Goal: Transaction & Acquisition: Purchase product/service

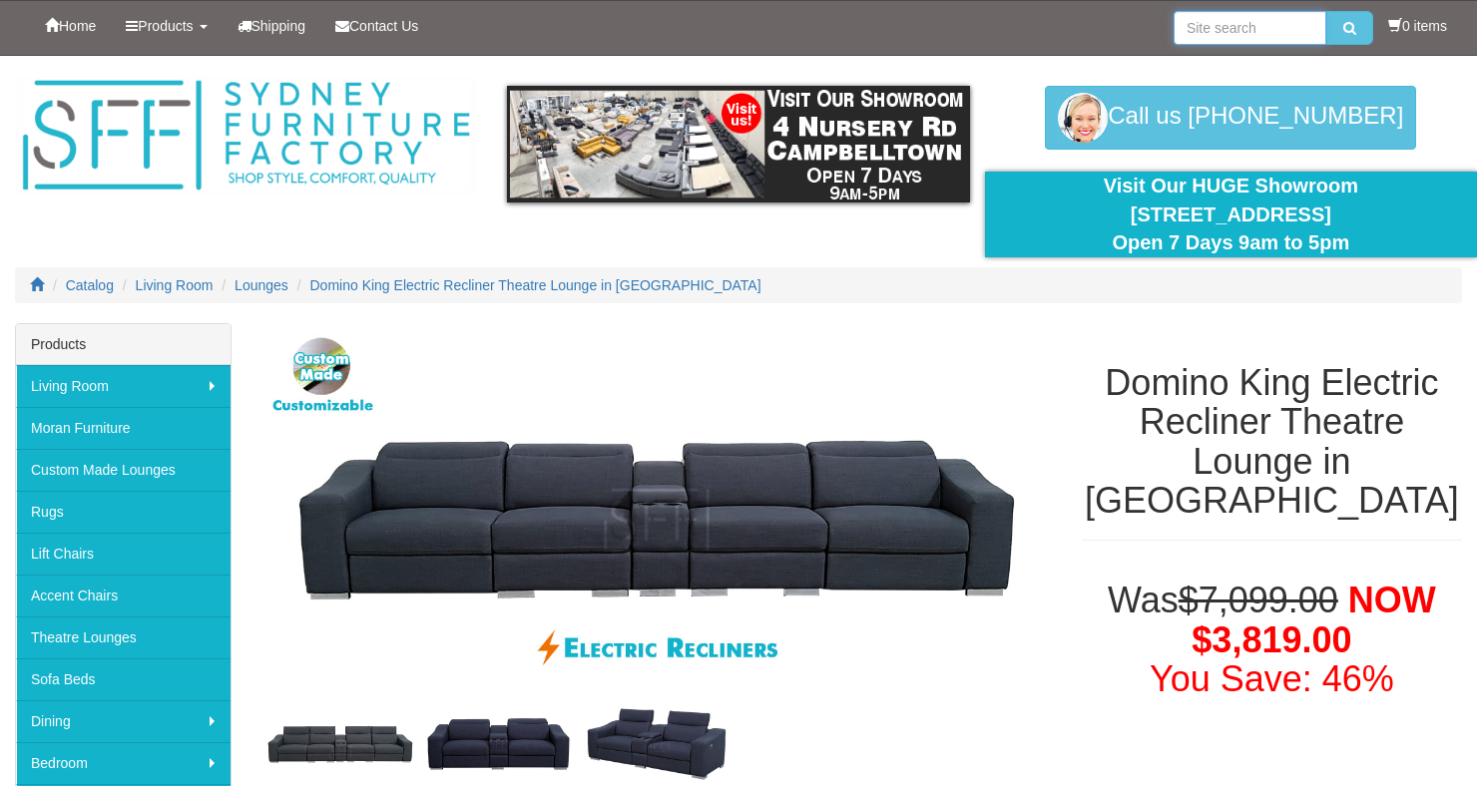
click at [1246, 32] on input "search" at bounding box center [1249, 28] width 153 height 34
type input "Fabric electric recliner"
click at [1326, 11] on button "submit" at bounding box center [1349, 28] width 47 height 34
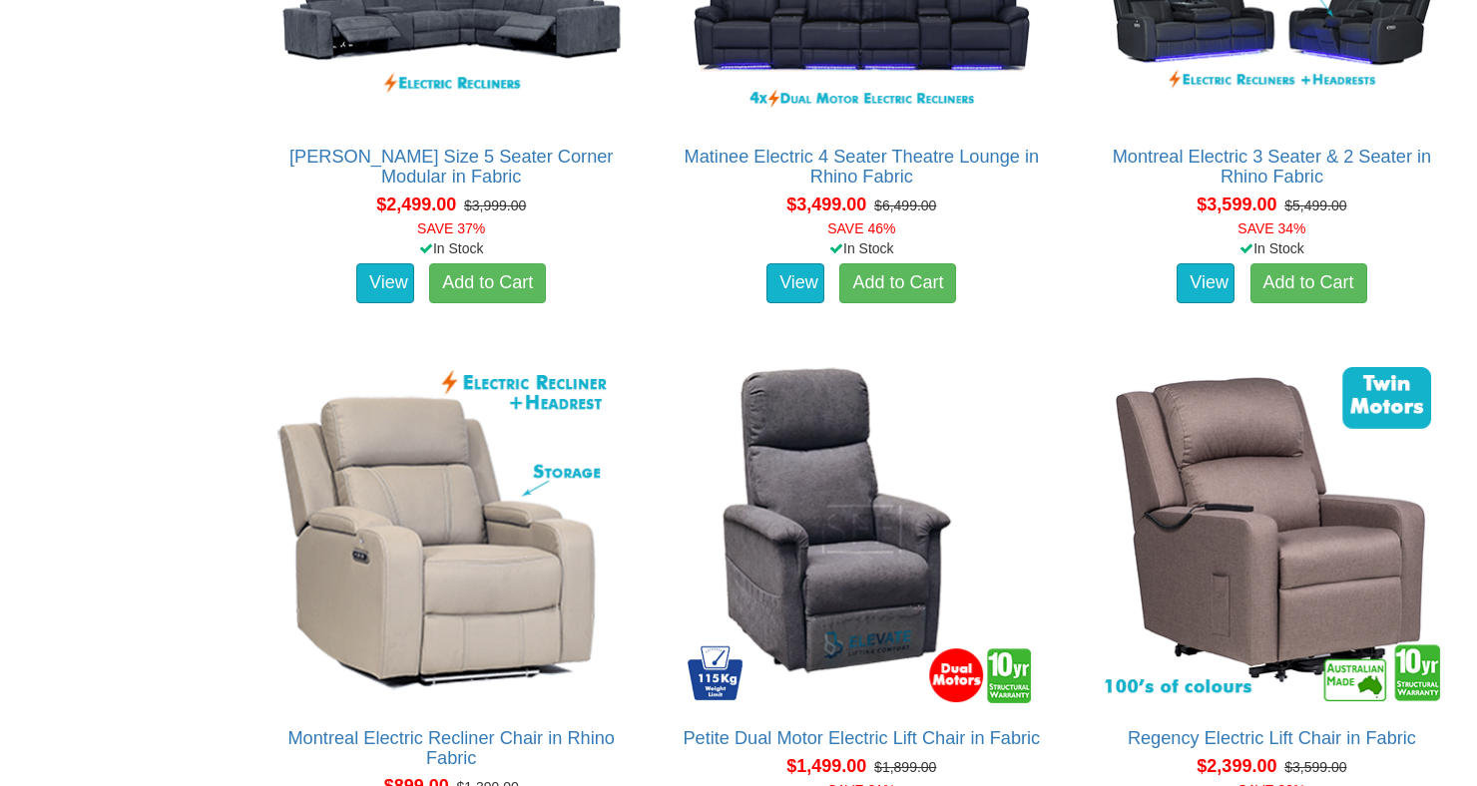
scroll to position [7059, 0]
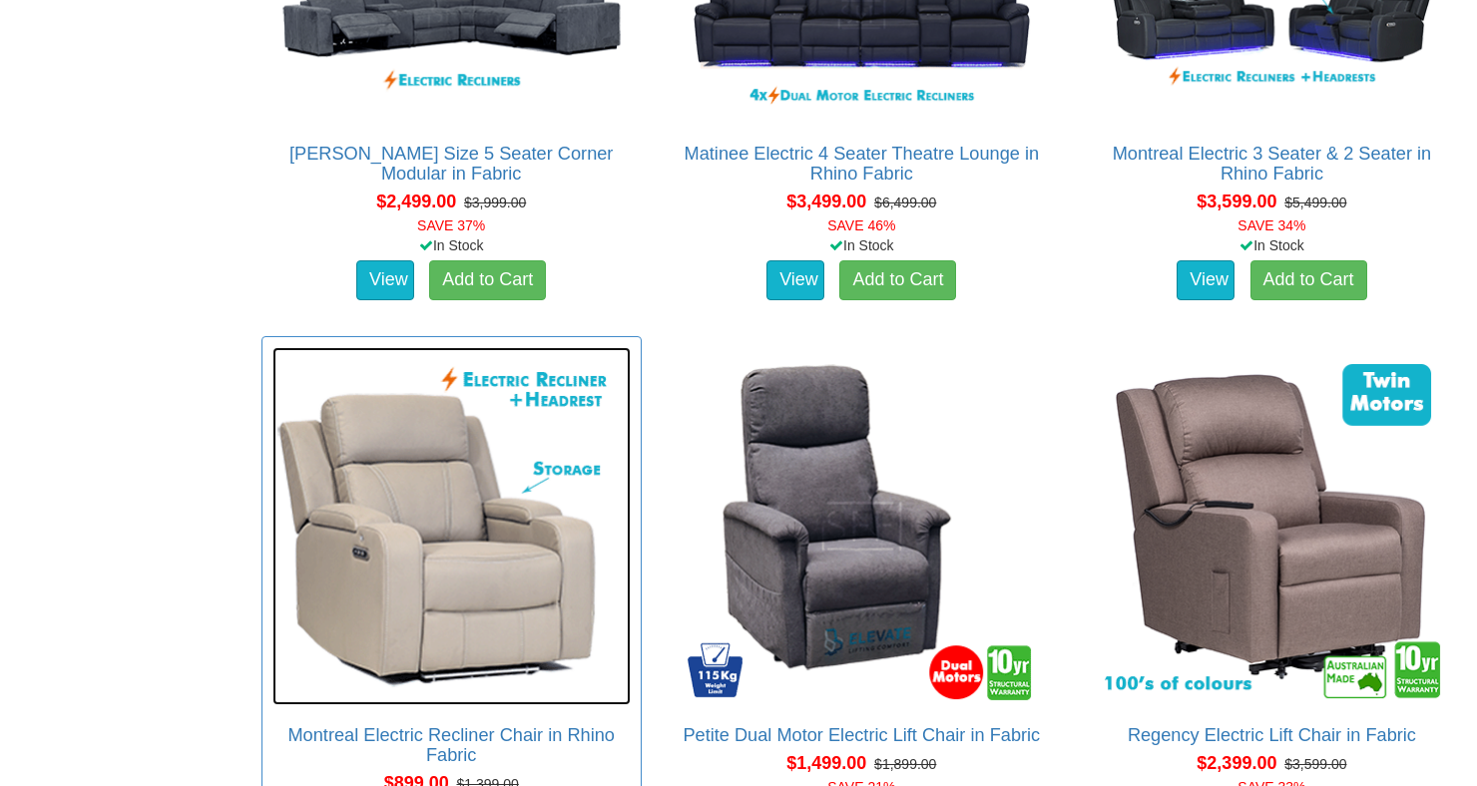
click at [631, 347] on img at bounding box center [451, 526] width 358 height 358
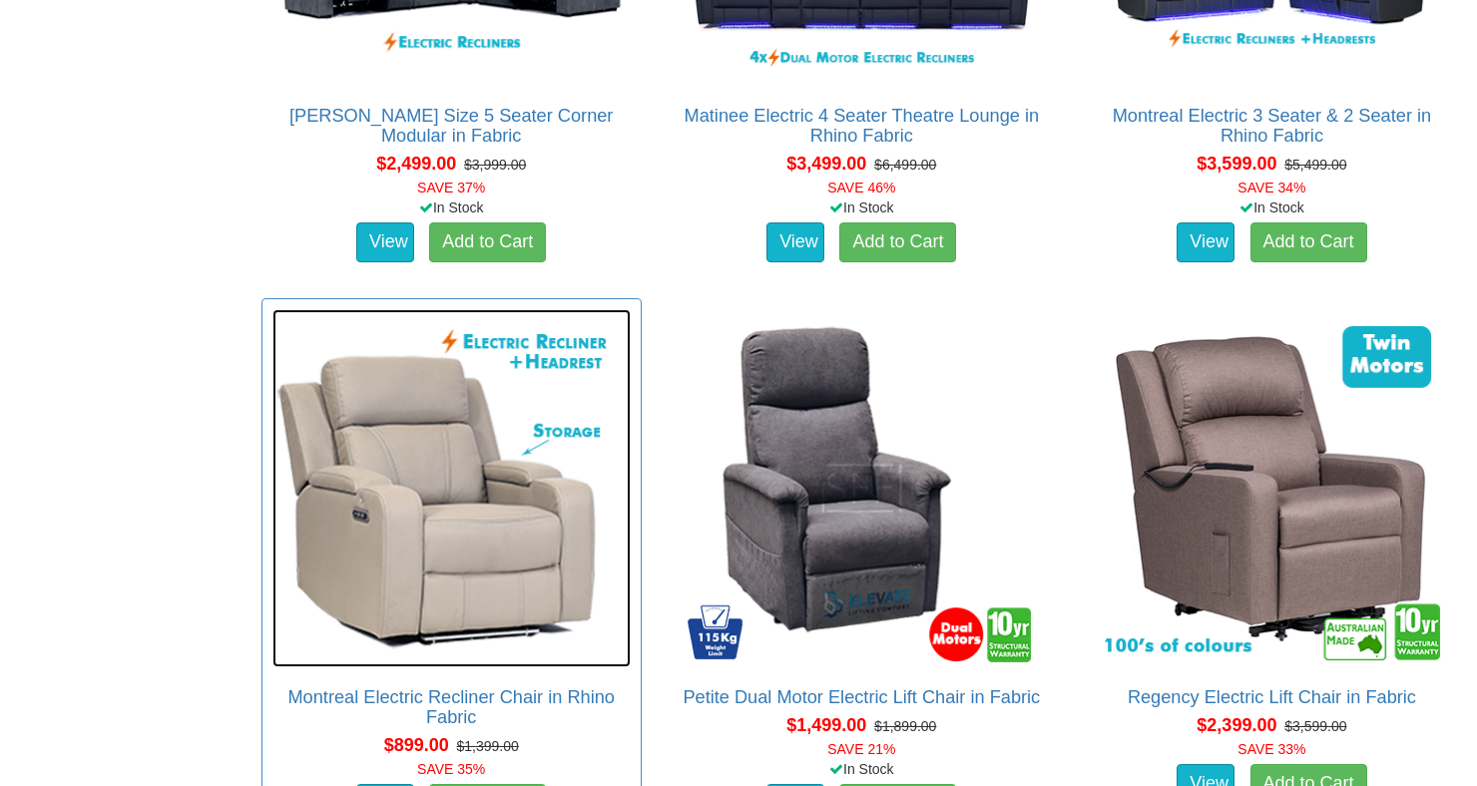
scroll to position [7123, 0]
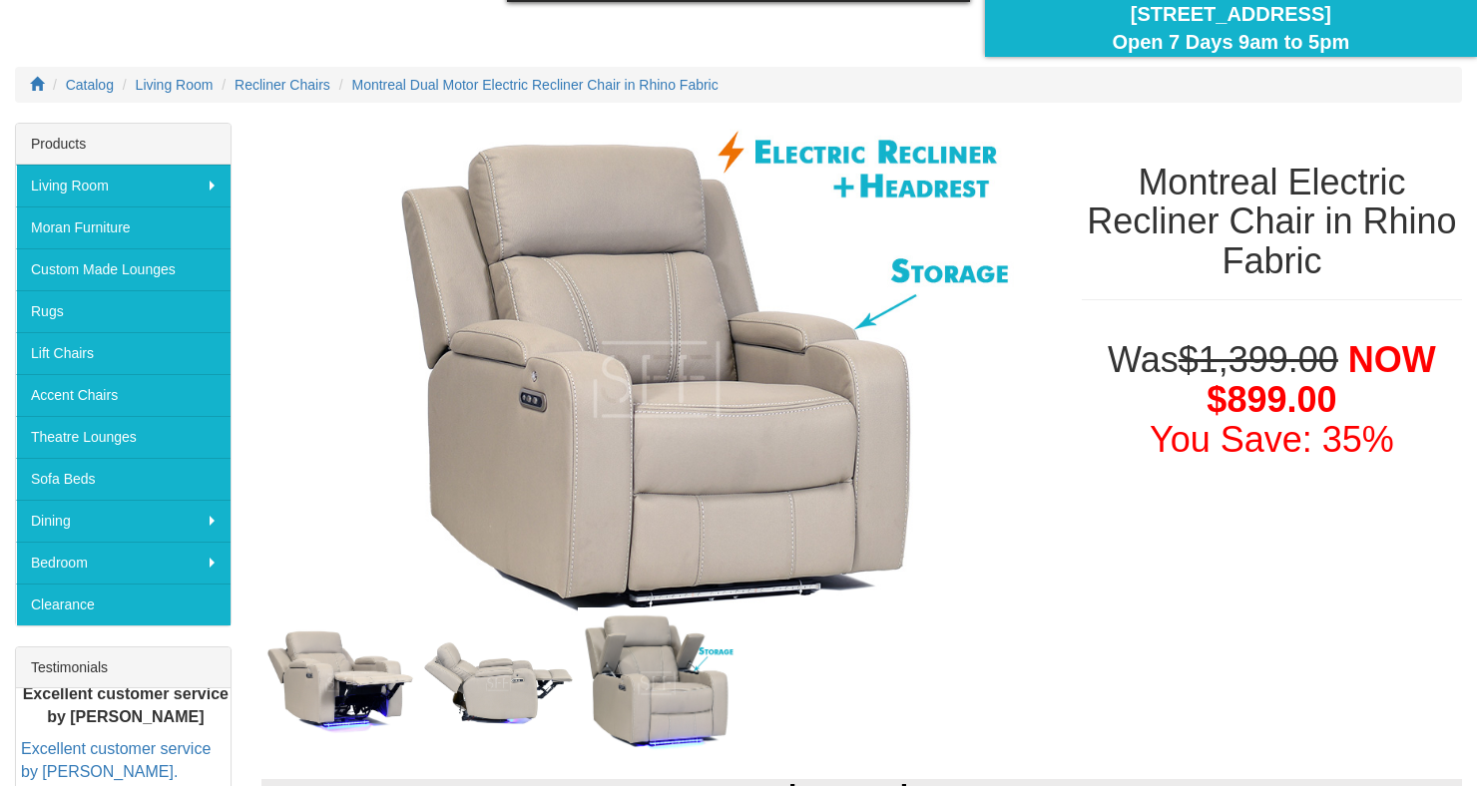
scroll to position [193, 0]
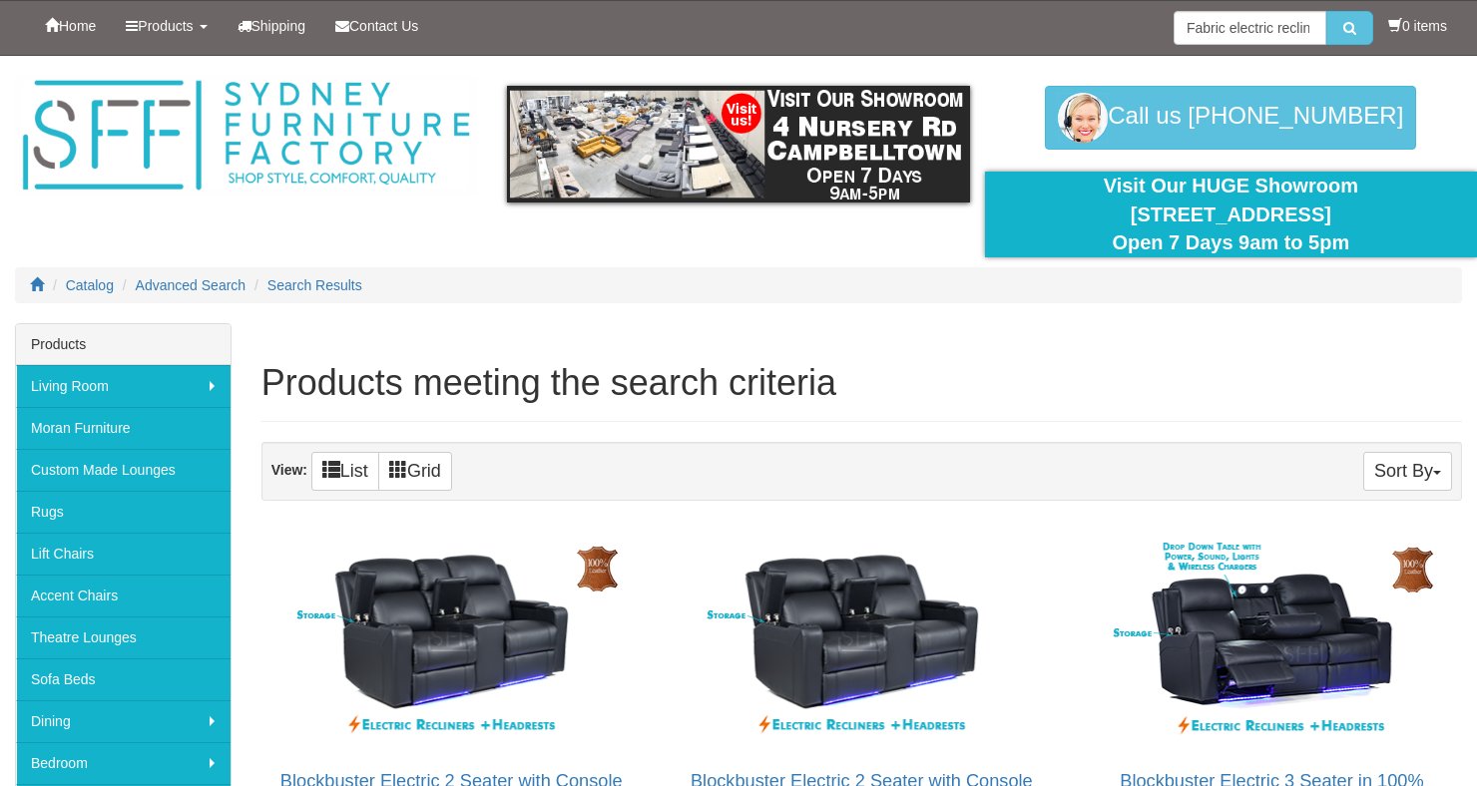
scroll to position [7123, 0]
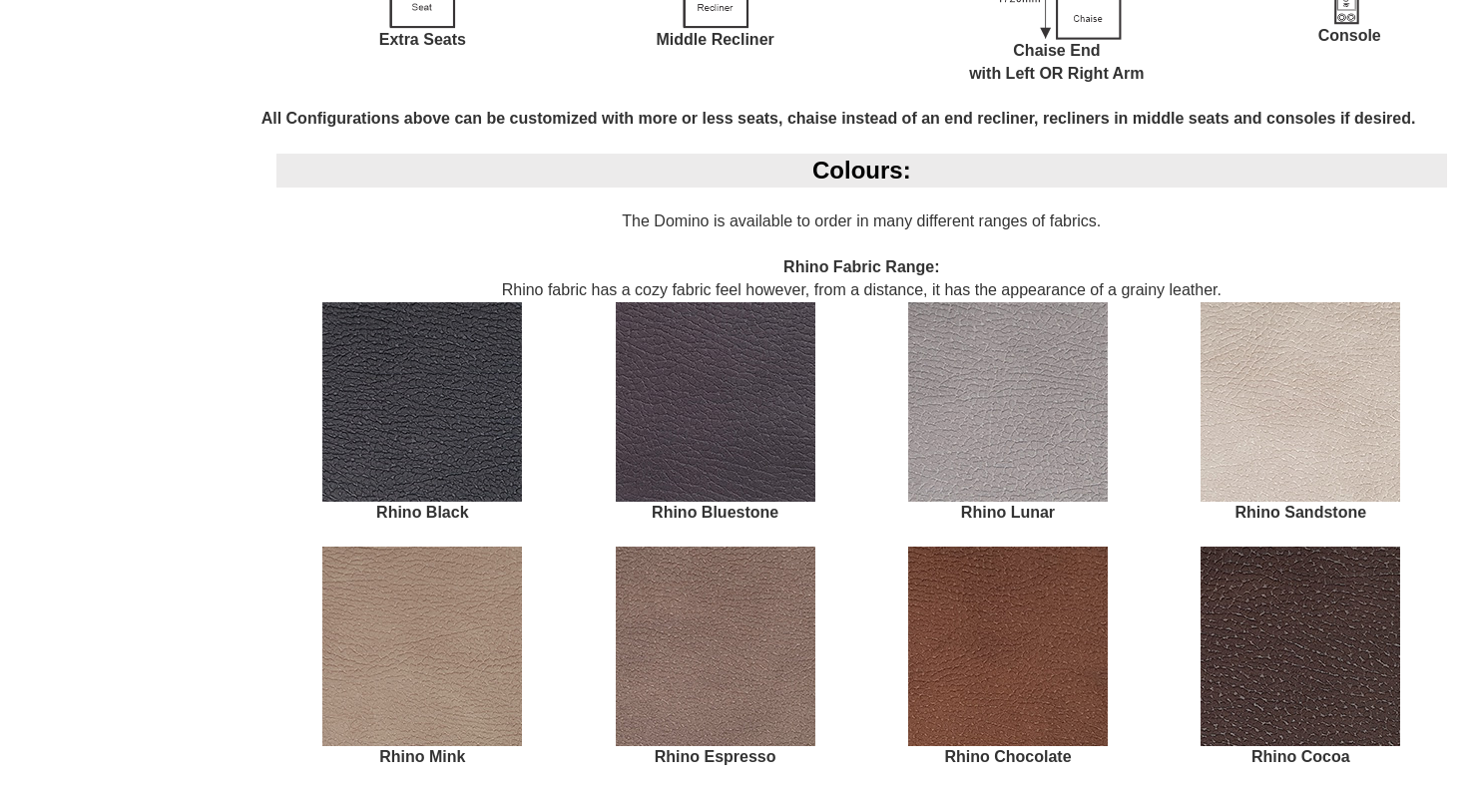
scroll to position [2737, 0]
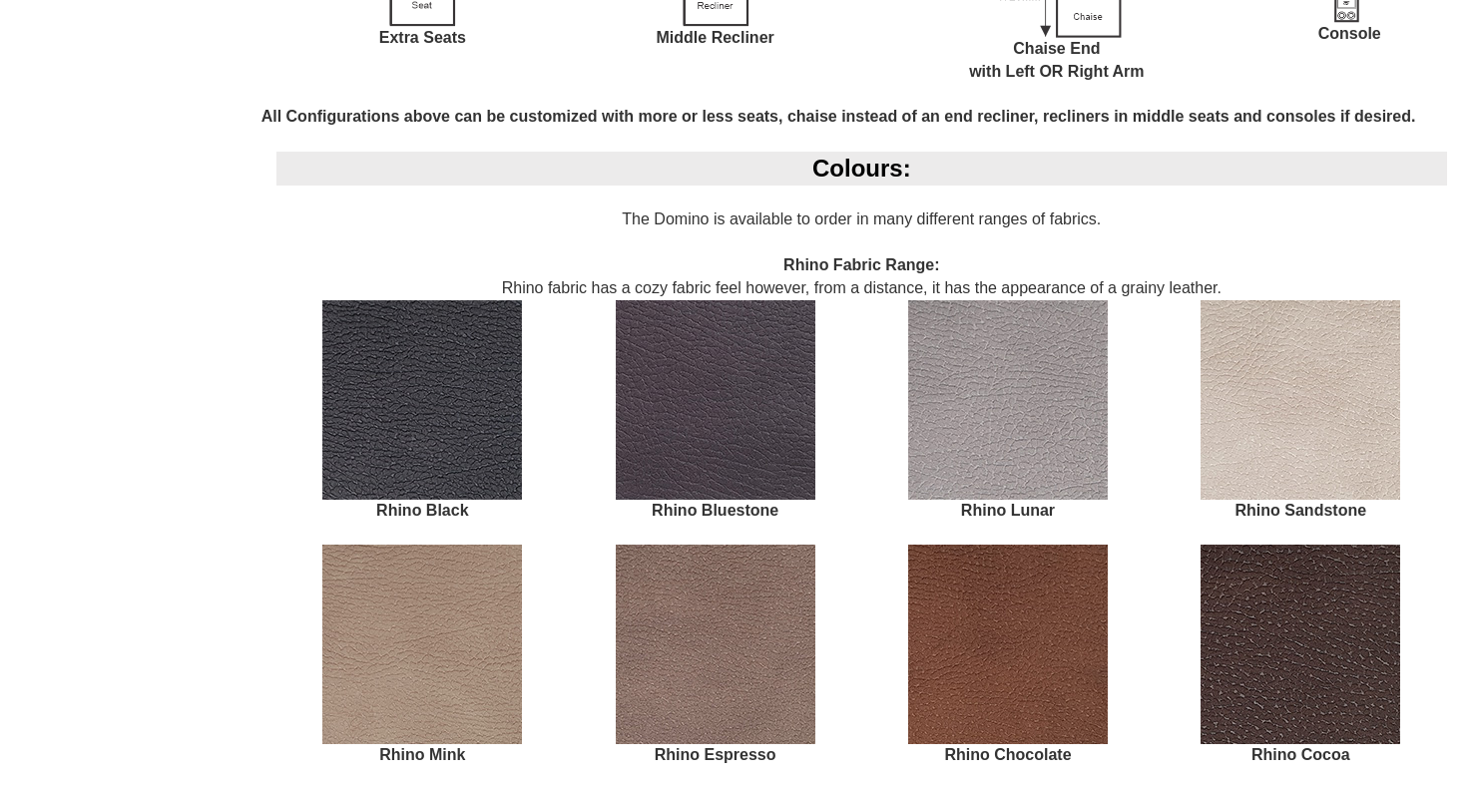
click at [1341, 454] on img at bounding box center [1300, 400] width 200 height 200
click at [1349, 434] on img at bounding box center [1300, 400] width 200 height 200
click at [1348, 440] on img at bounding box center [1300, 400] width 200 height 200
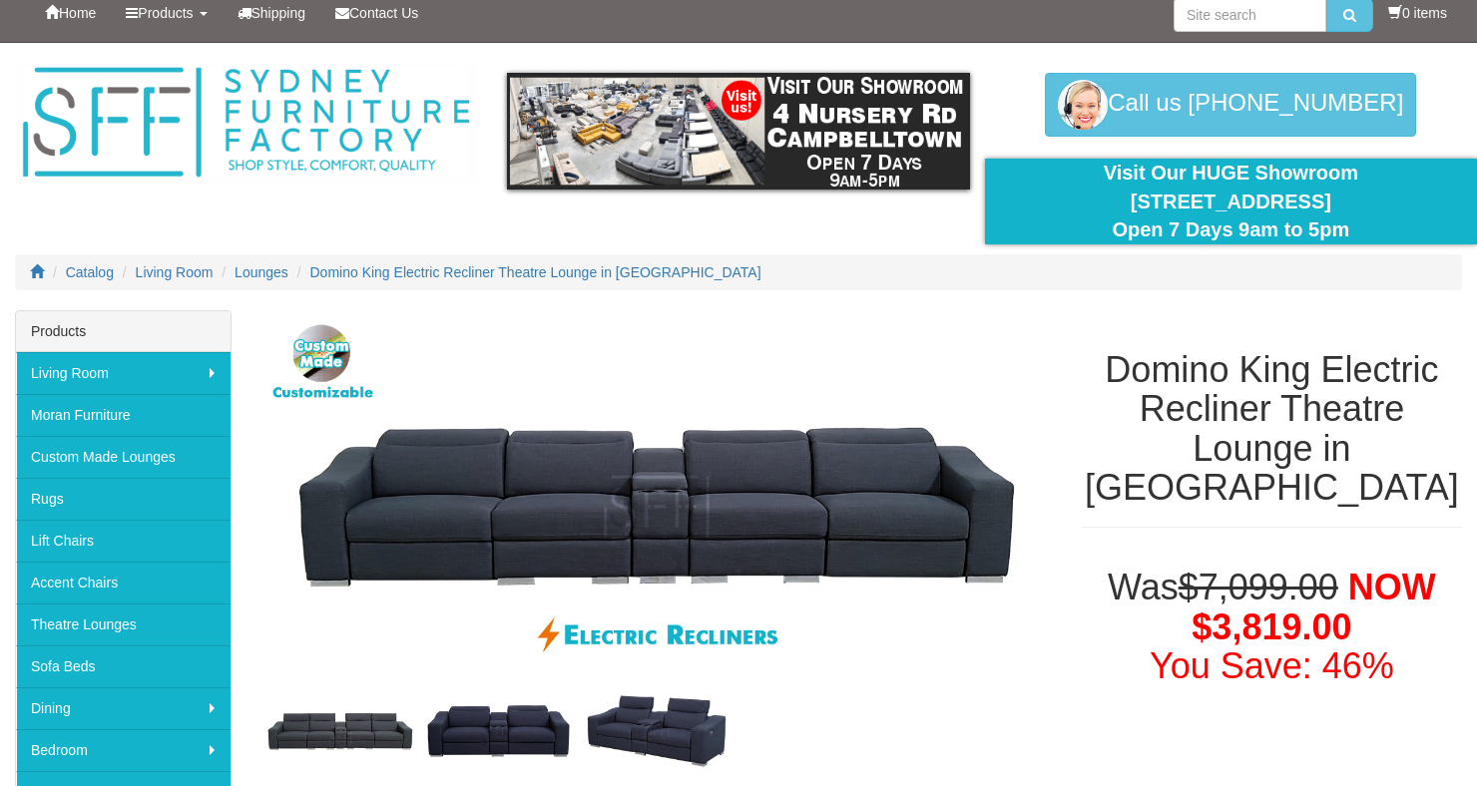
scroll to position [12, 0]
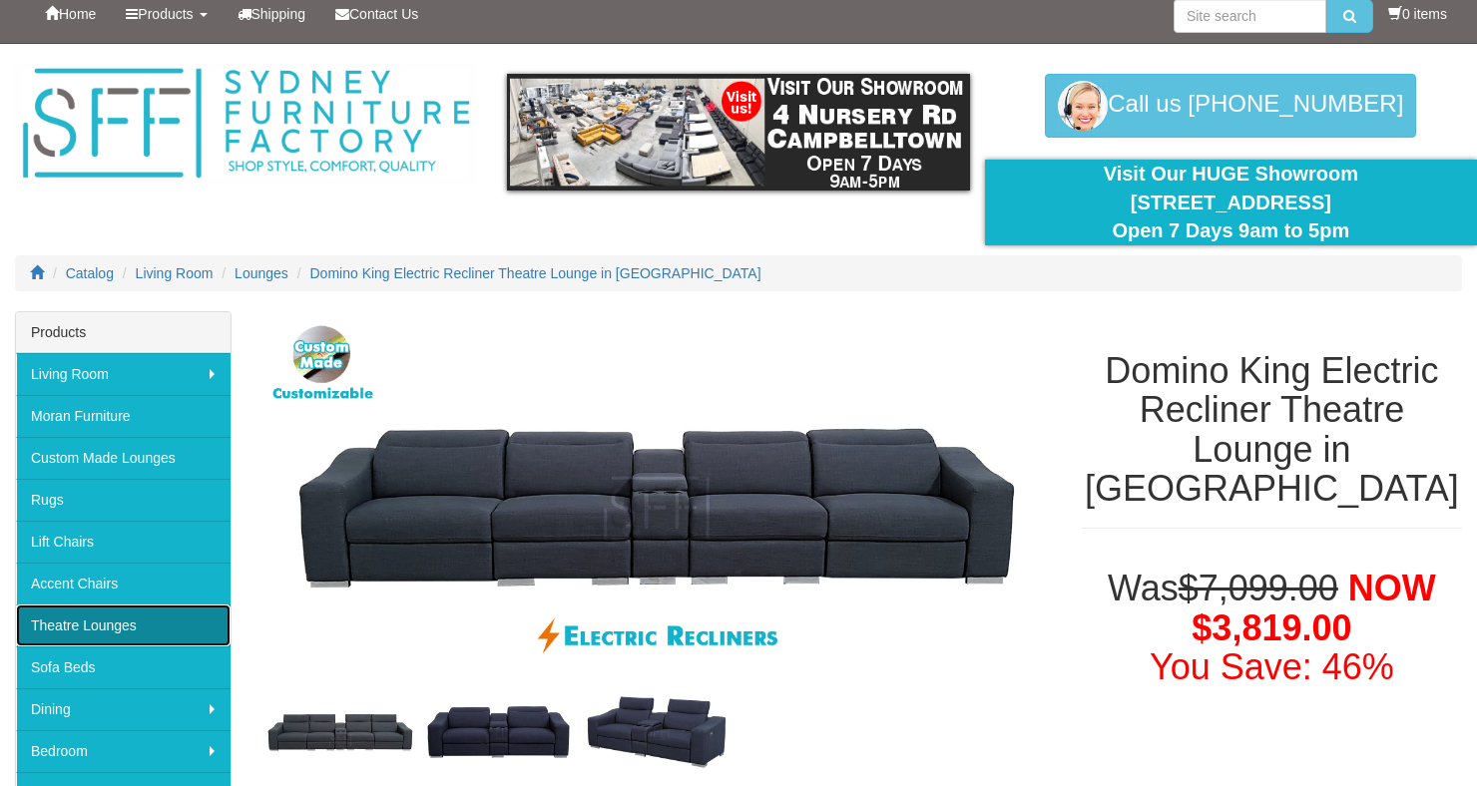
click at [177, 631] on link "Theatre Lounges" at bounding box center [123, 626] width 214 height 42
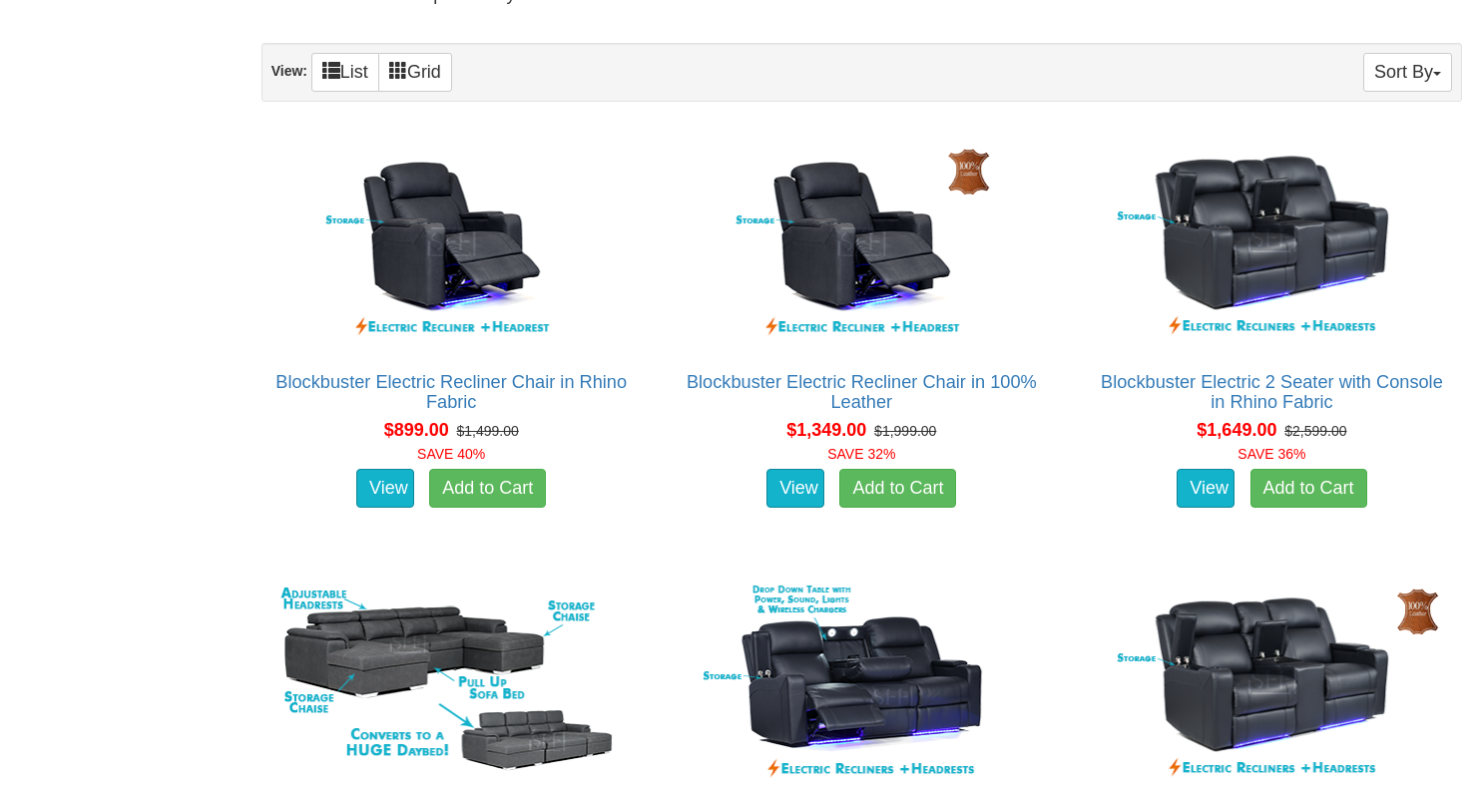
scroll to position [1236, 0]
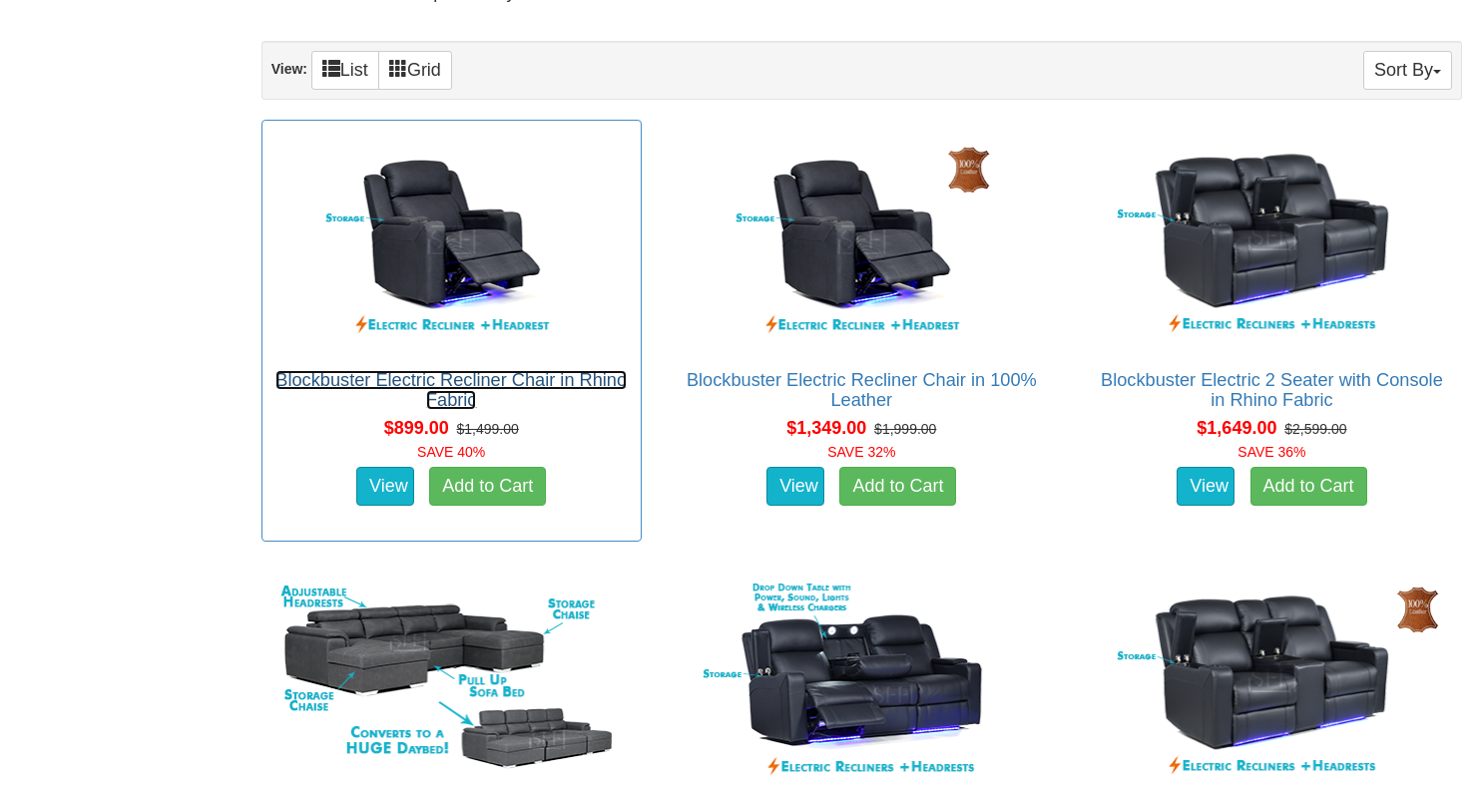
click at [600, 370] on link "Blockbuster Electric Recliner Chair in Rhino Fabric" at bounding box center [450, 390] width 351 height 40
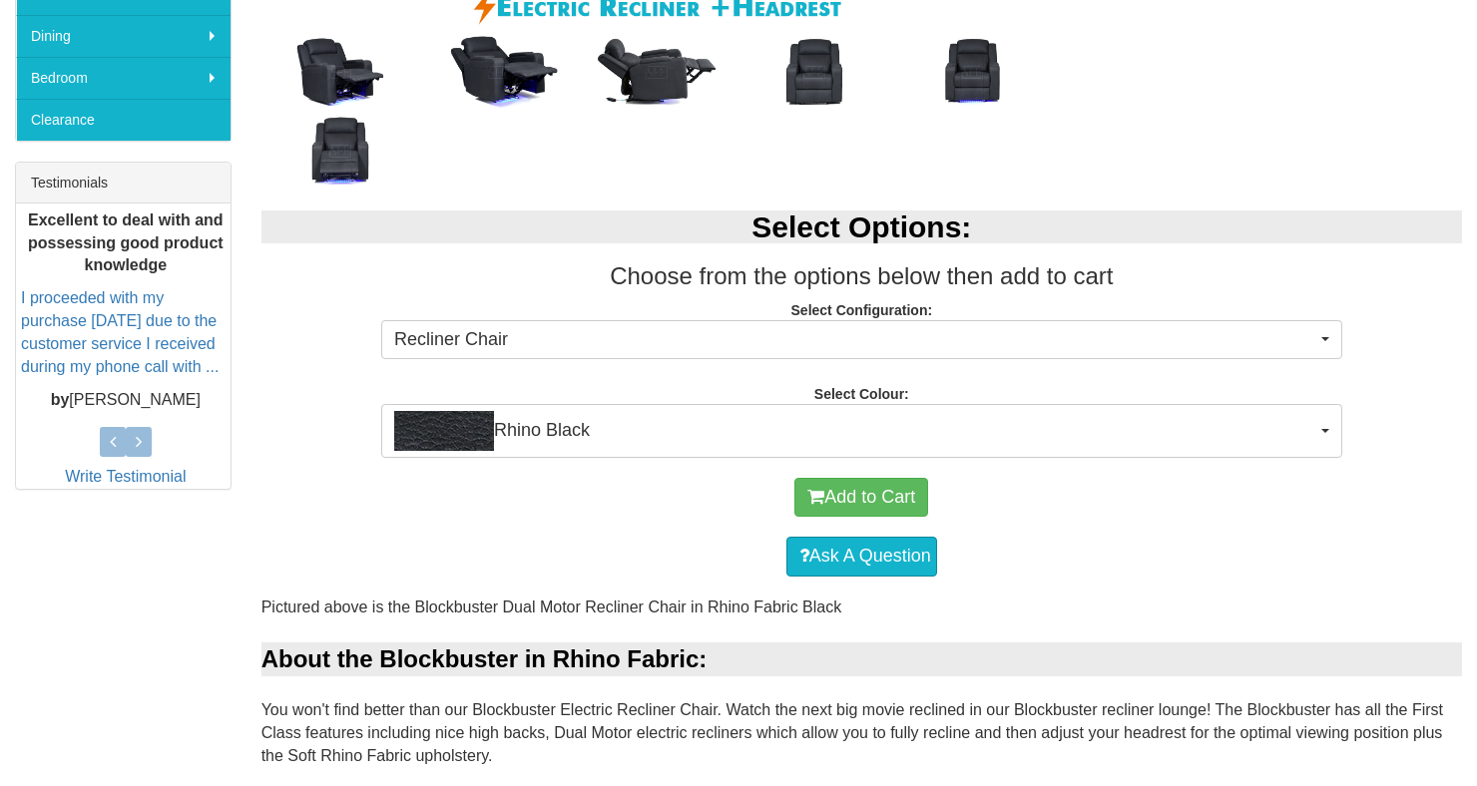
scroll to position [686, 0]
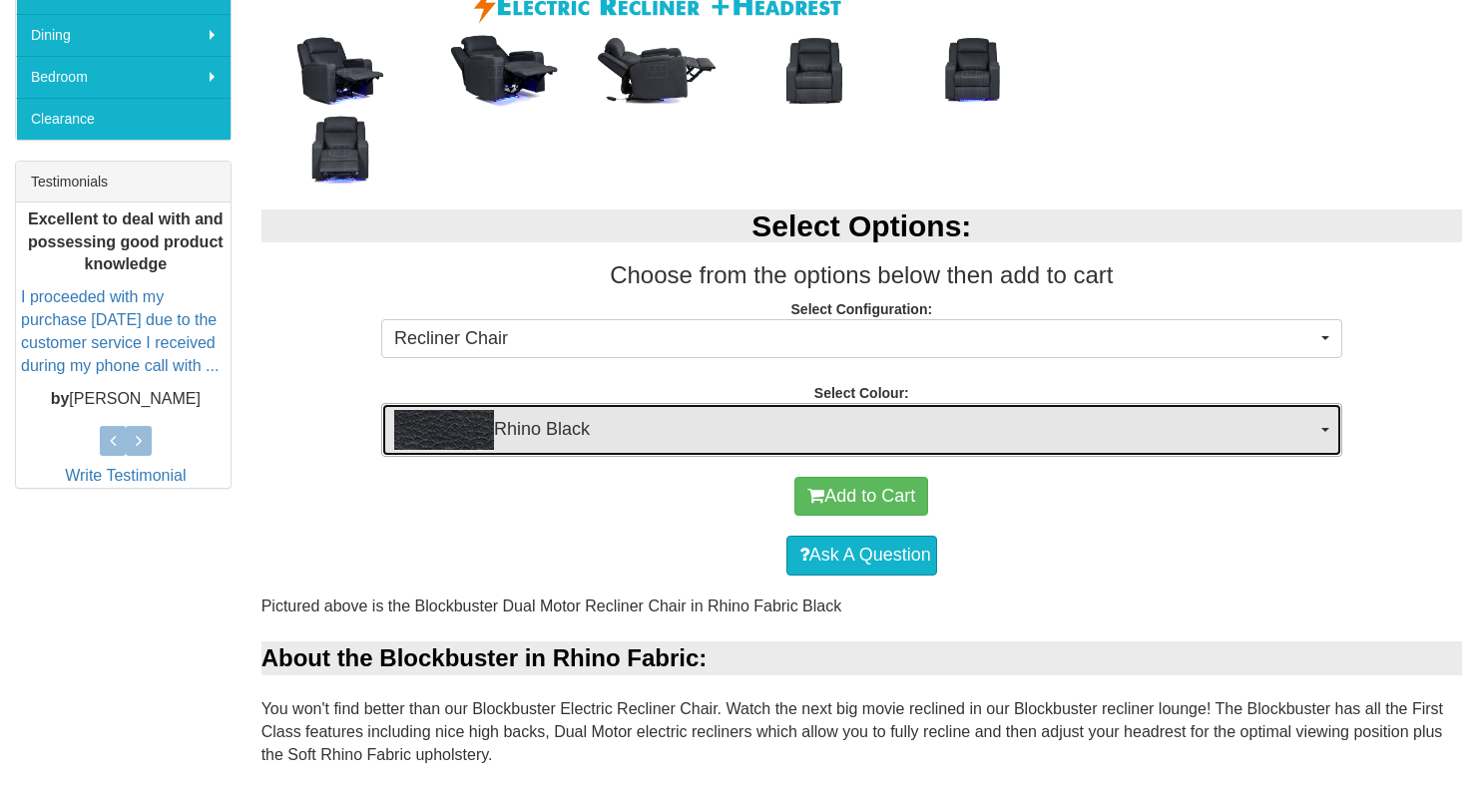
click at [1030, 442] on span "Rhino Black" at bounding box center [855, 430] width 922 height 40
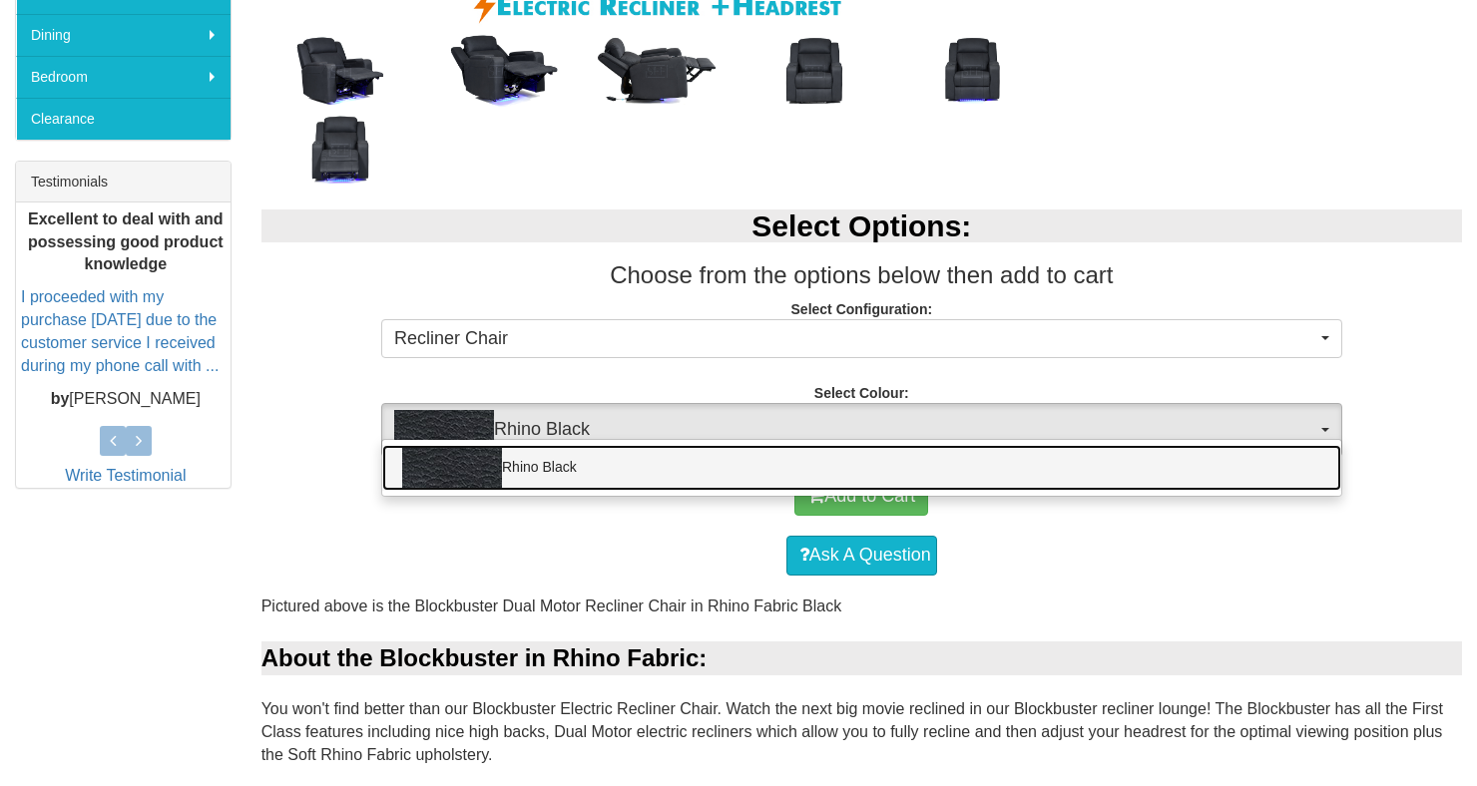
click at [1033, 456] on link "Rhino Black" at bounding box center [861, 468] width 959 height 46
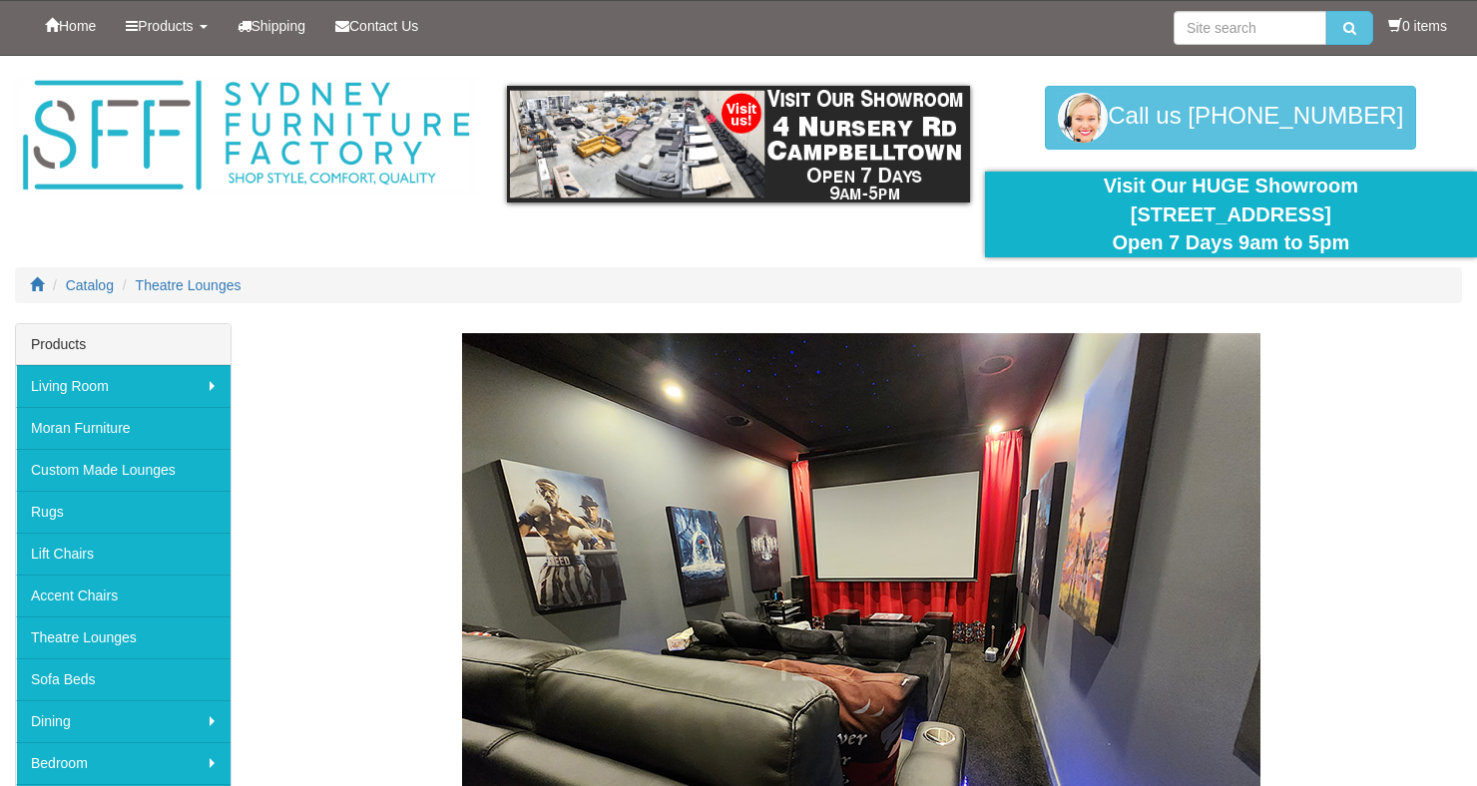
scroll to position [1065, 0]
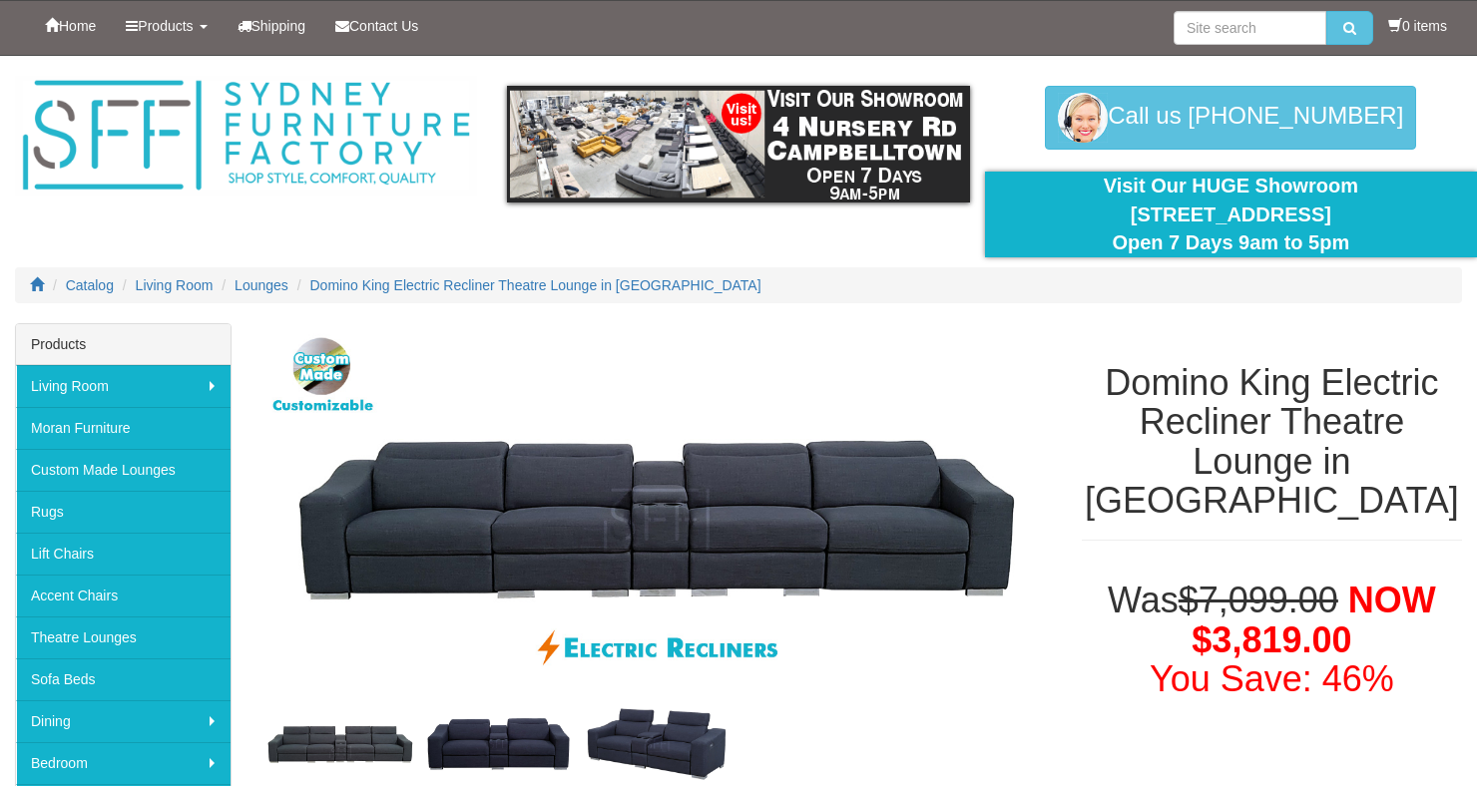
scroll to position [76, 0]
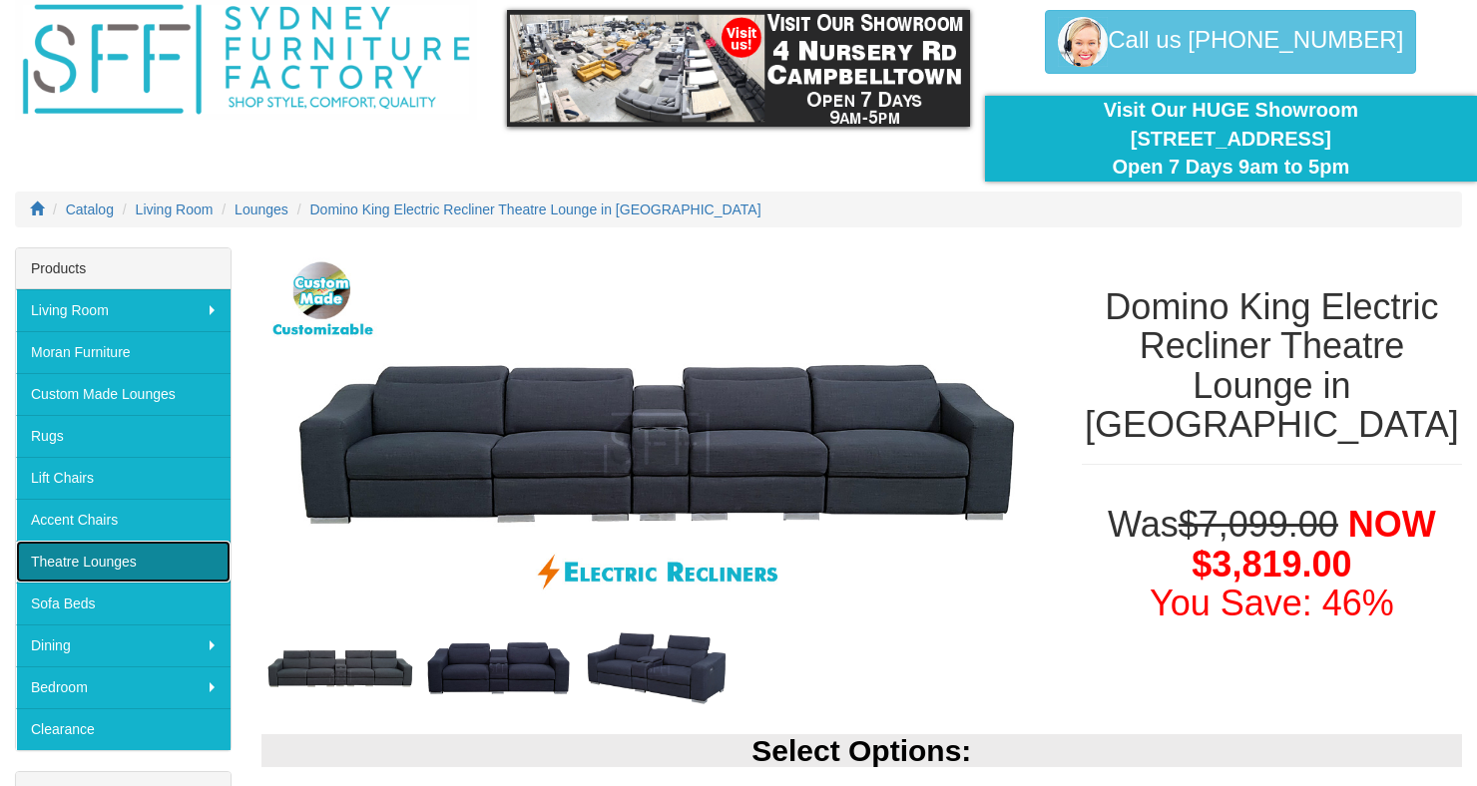
click at [118, 558] on link "Theatre Lounges" at bounding box center [123, 562] width 214 height 42
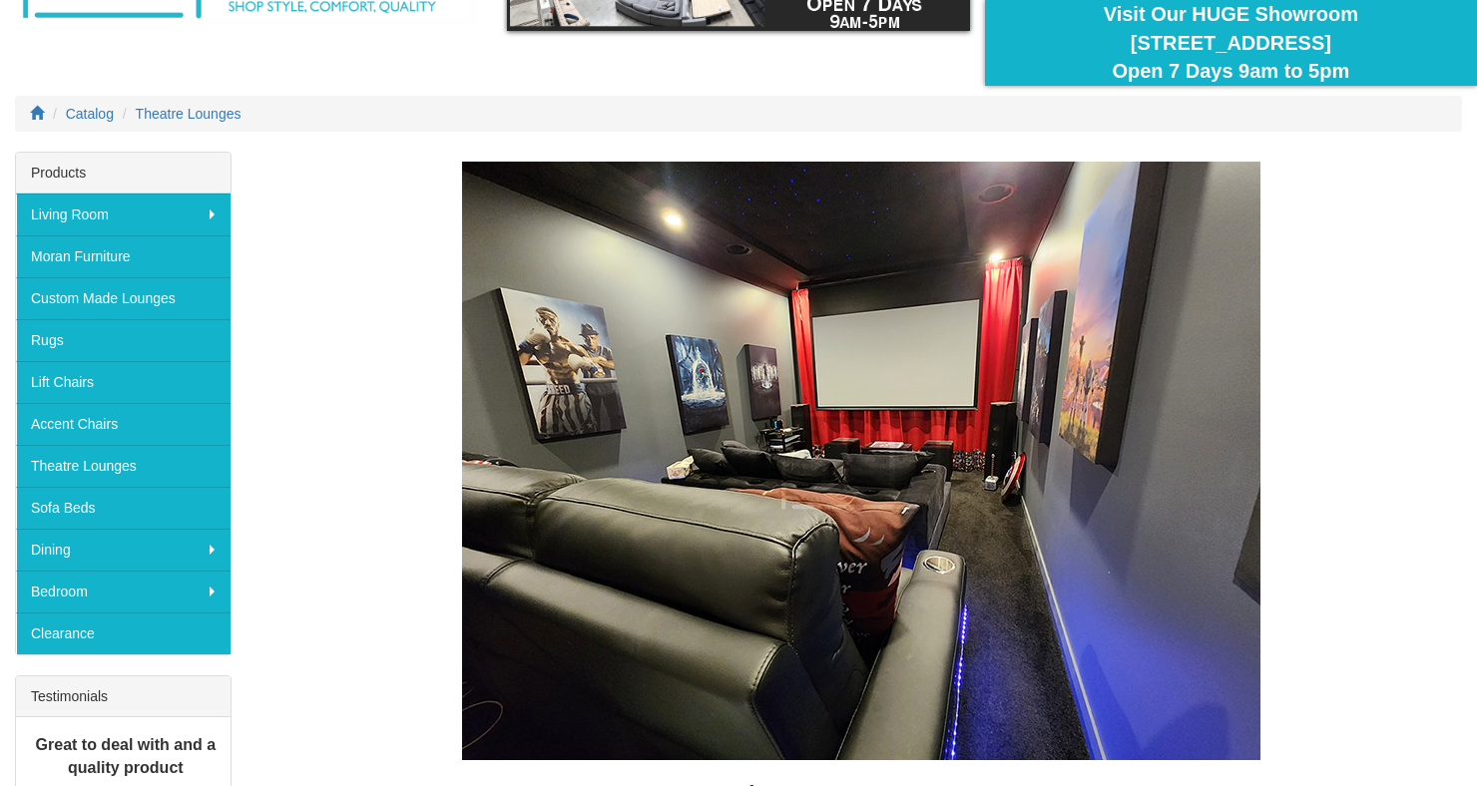
scroll to position [176, 0]
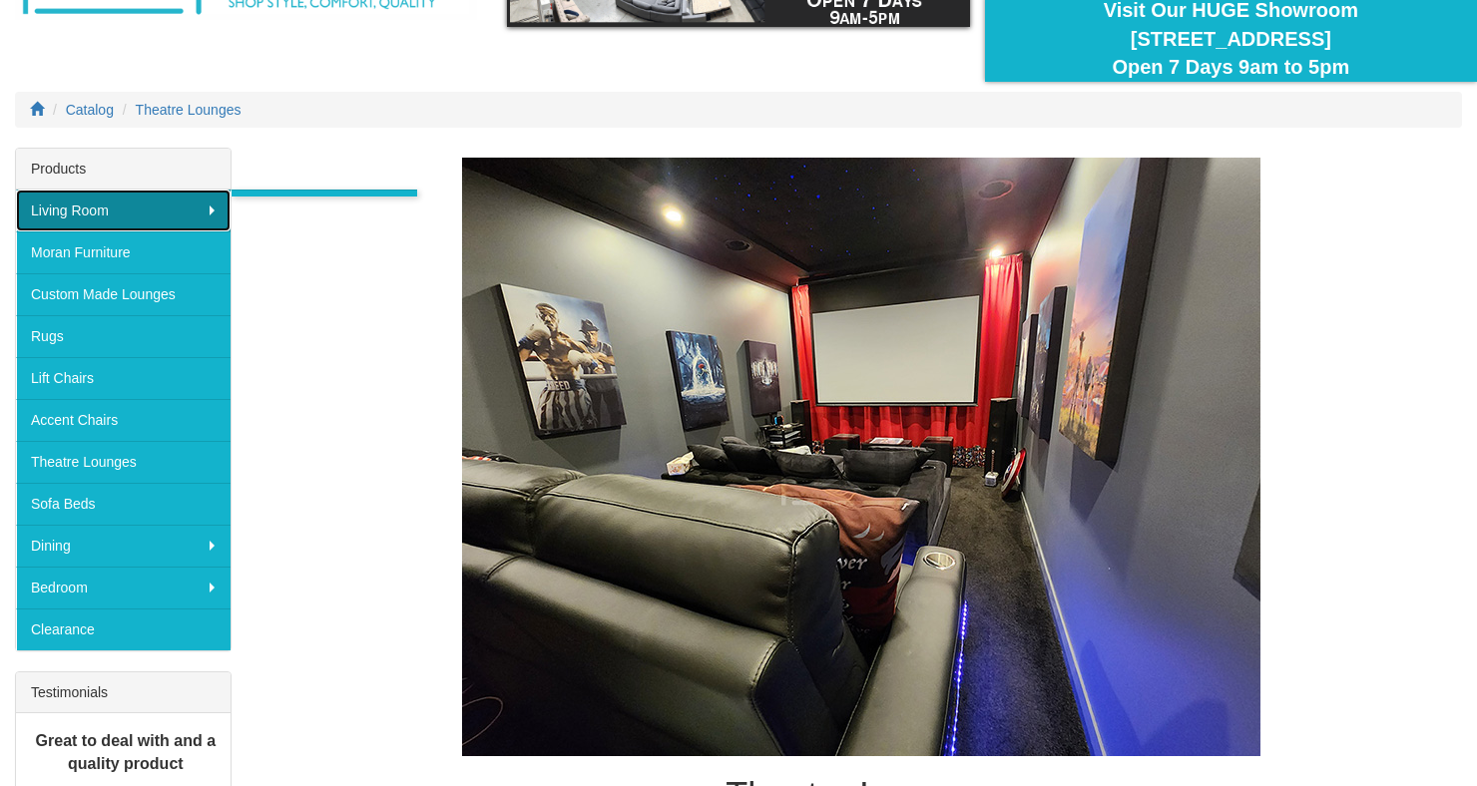
click at [188, 213] on link "Living Room" at bounding box center [123, 211] width 214 height 42
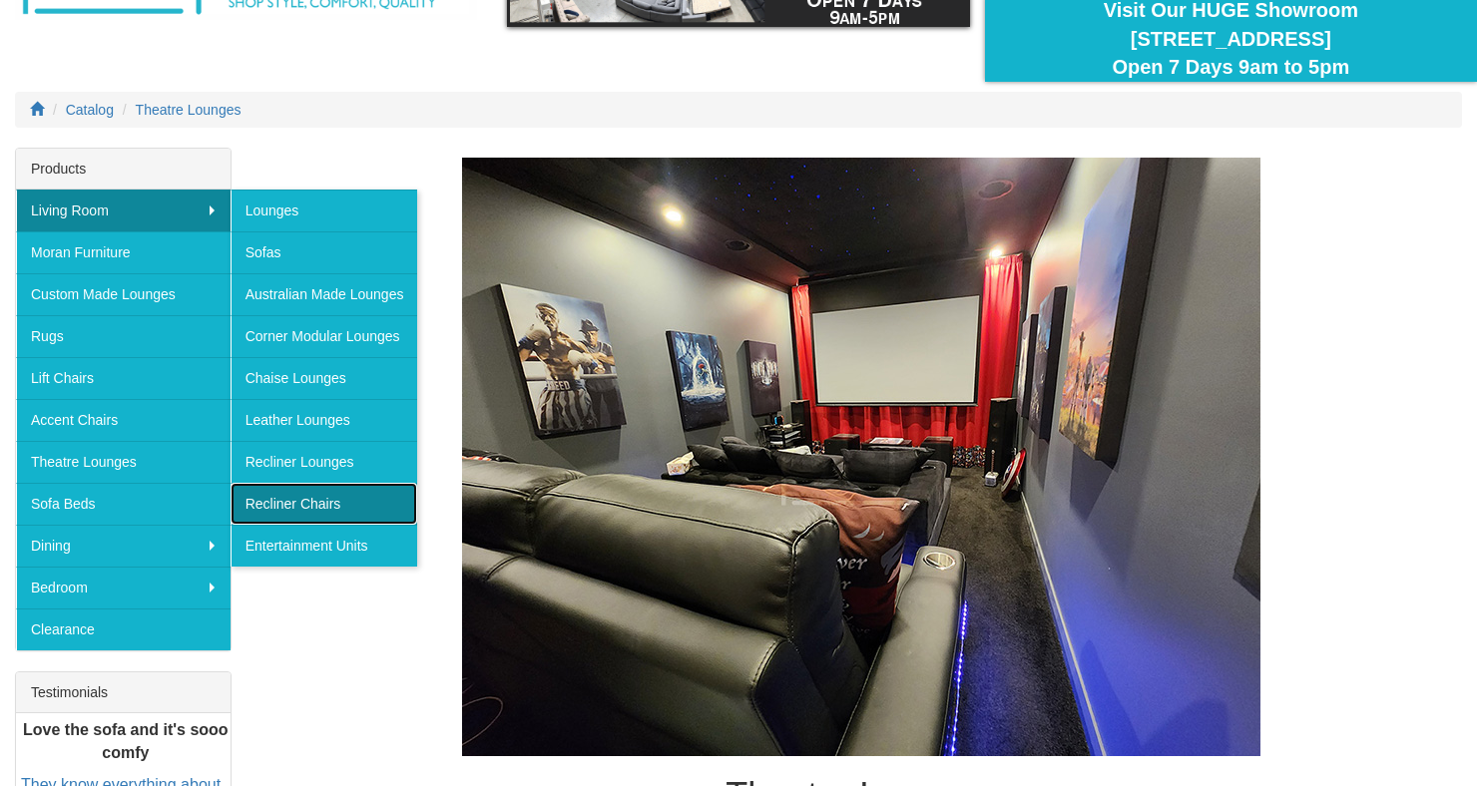
click at [320, 499] on link "Recliner Chairs" at bounding box center [324, 504] width 188 height 42
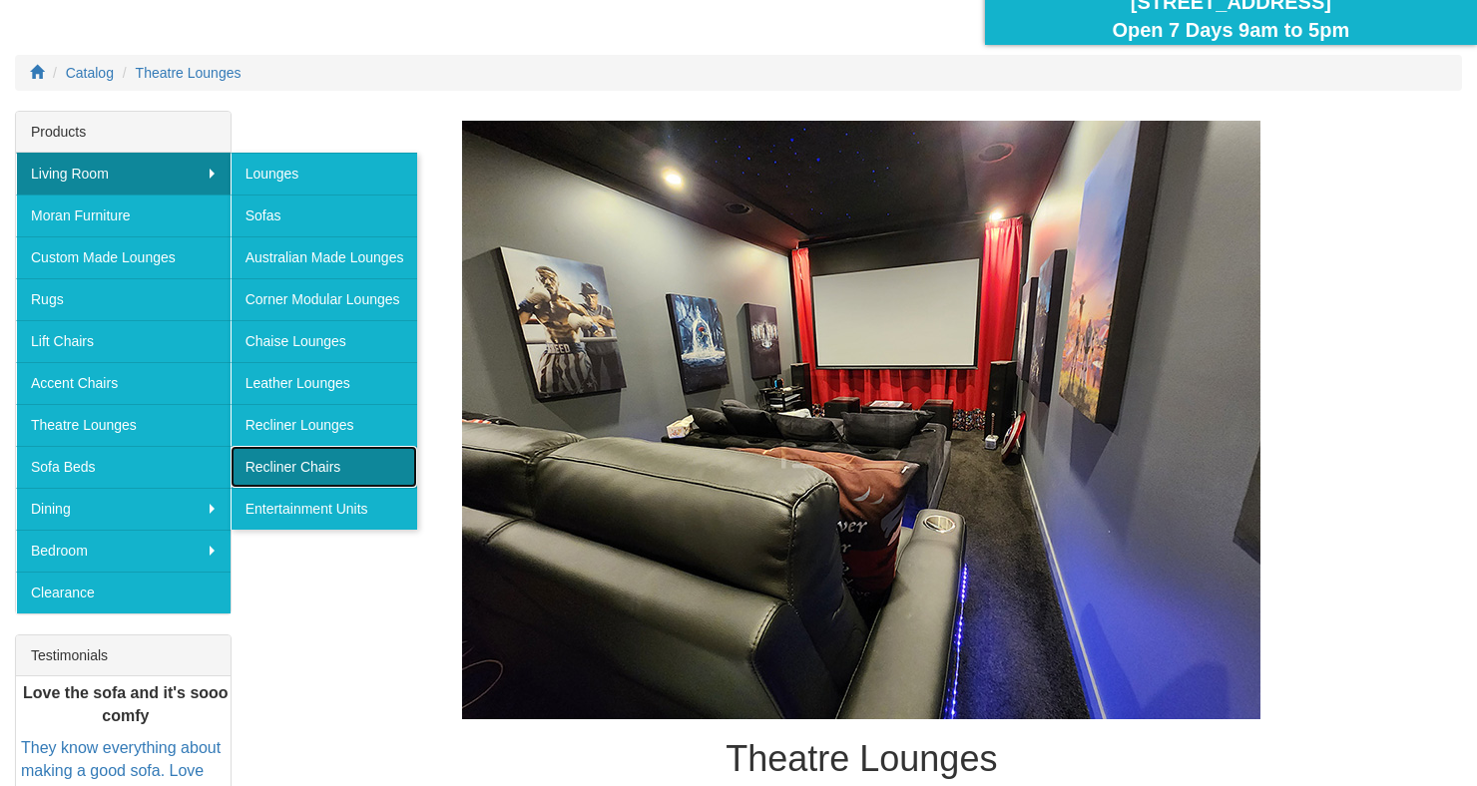
scroll to position [239, 0]
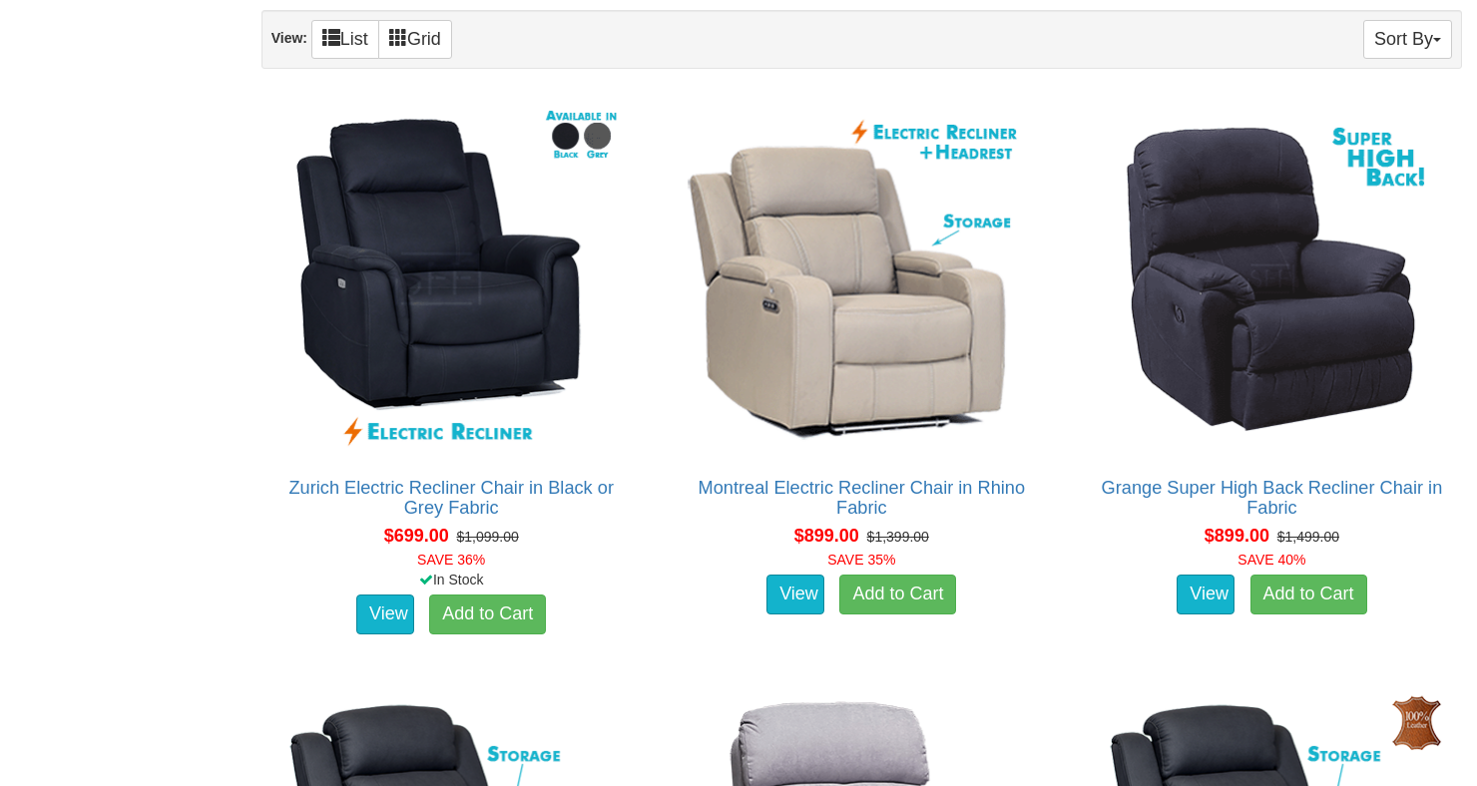
scroll to position [1203, 0]
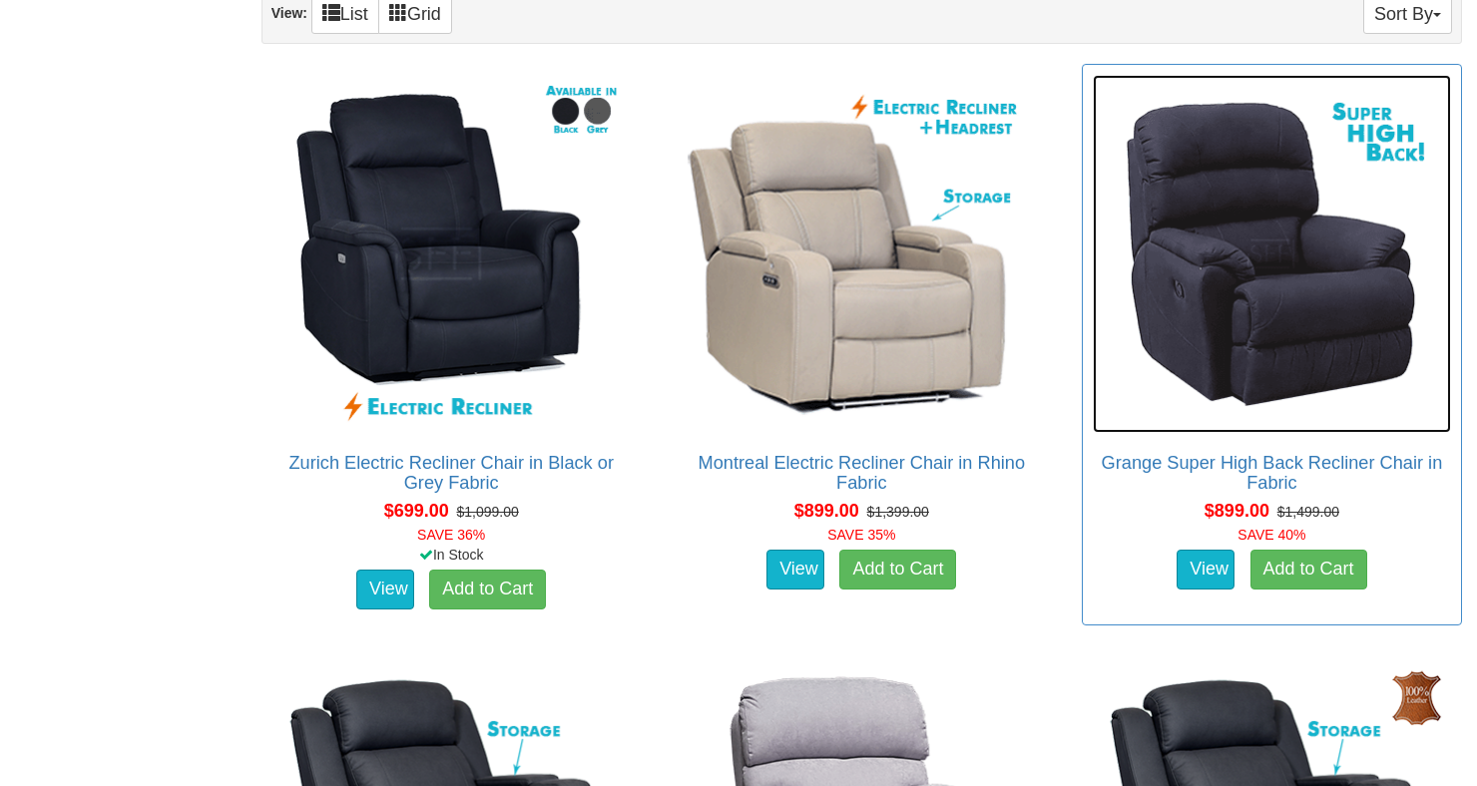
click at [1338, 362] on img at bounding box center [1271, 254] width 358 height 358
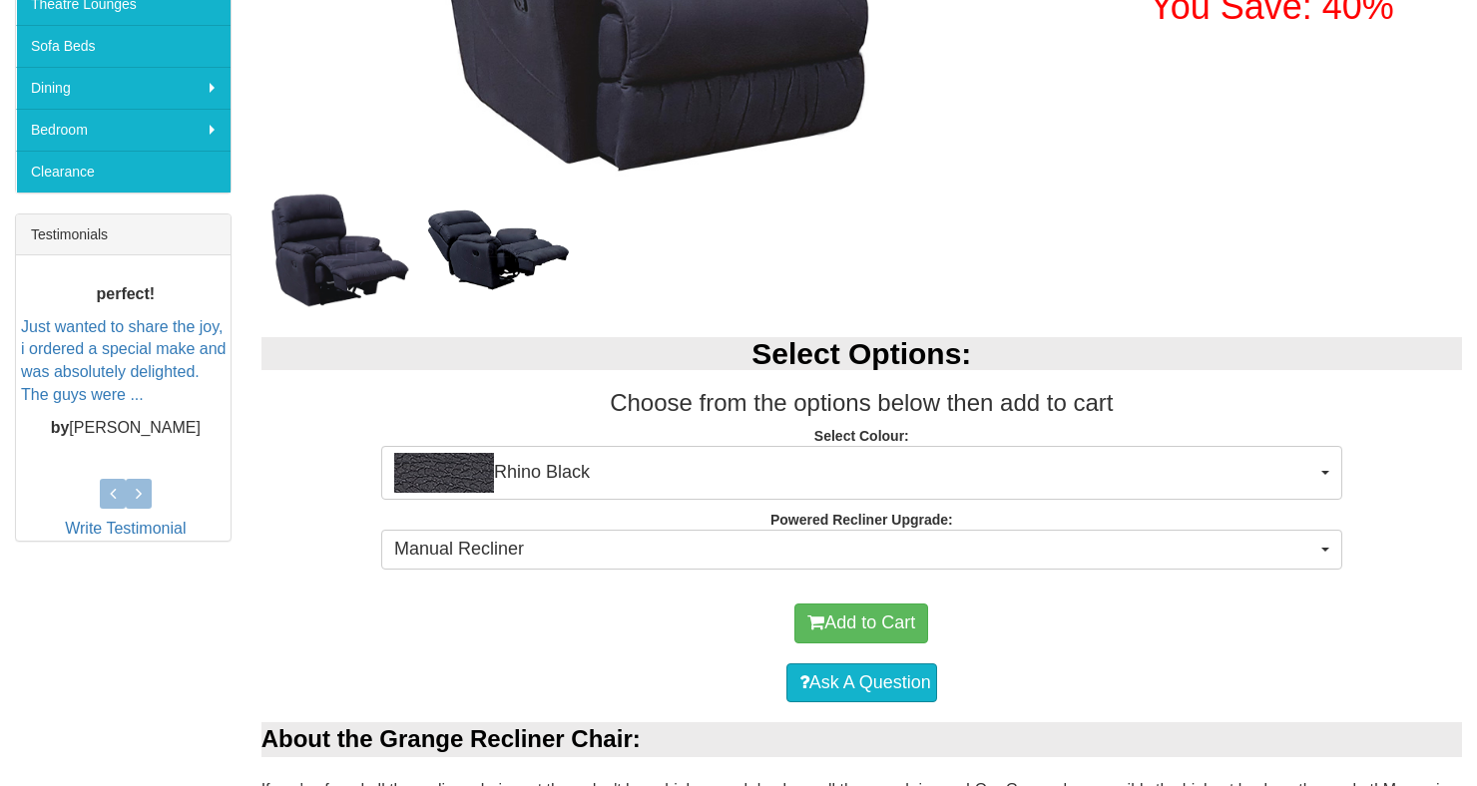
scroll to position [634, 0]
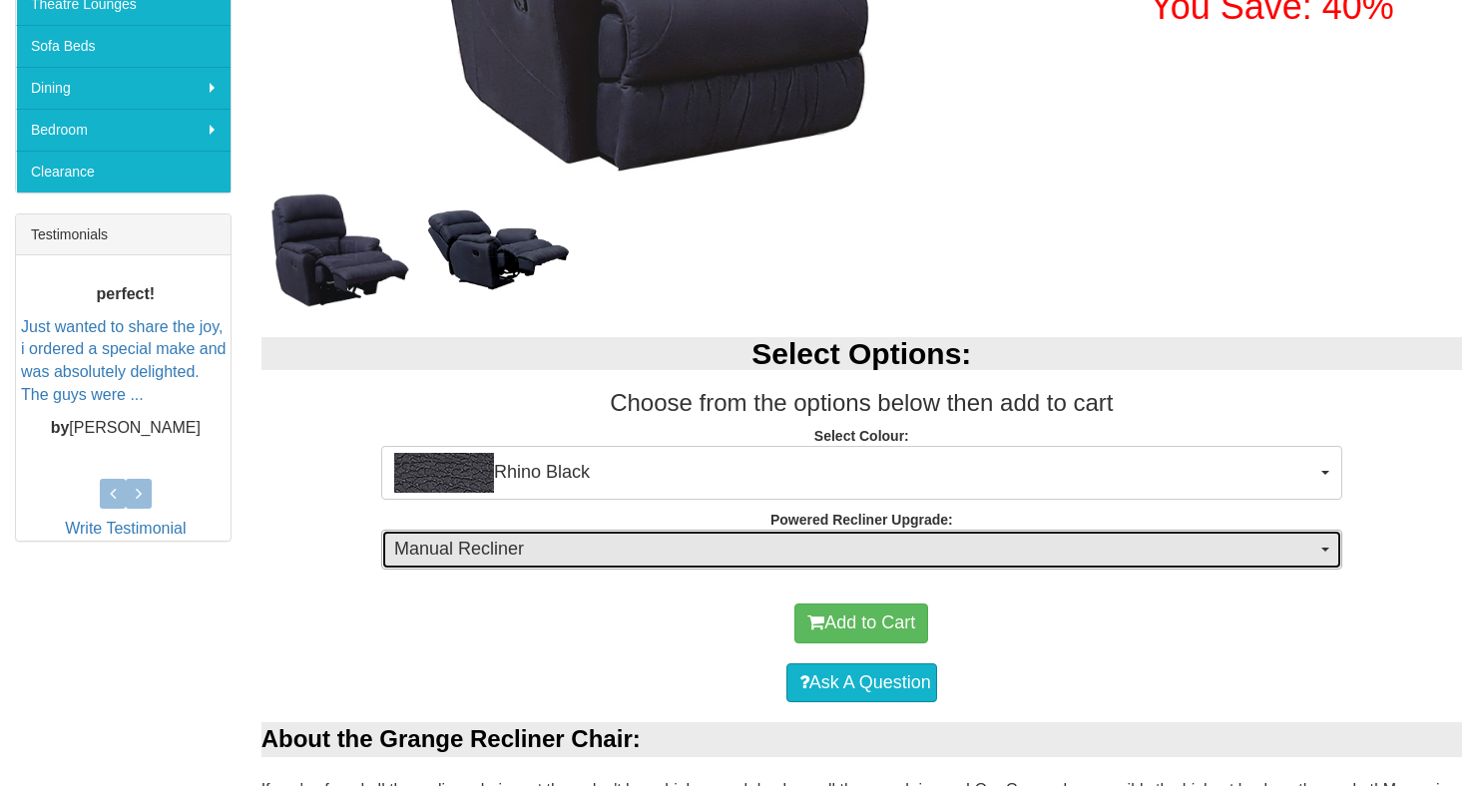
click at [1134, 550] on span "Manual Recliner" at bounding box center [855, 550] width 922 height 26
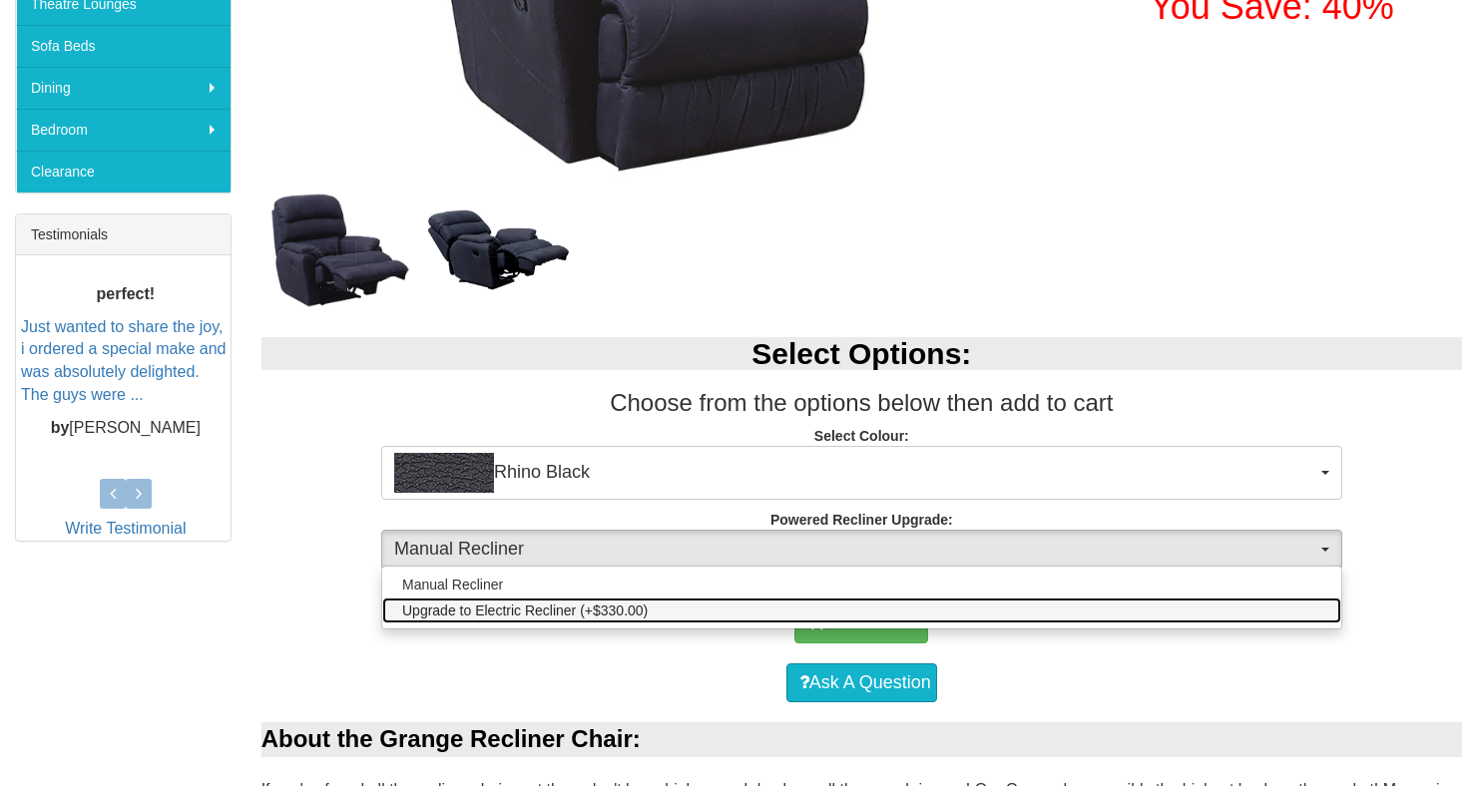
click at [1087, 609] on link "Upgrade to Electric Recliner (+$330.00)" at bounding box center [861, 611] width 959 height 26
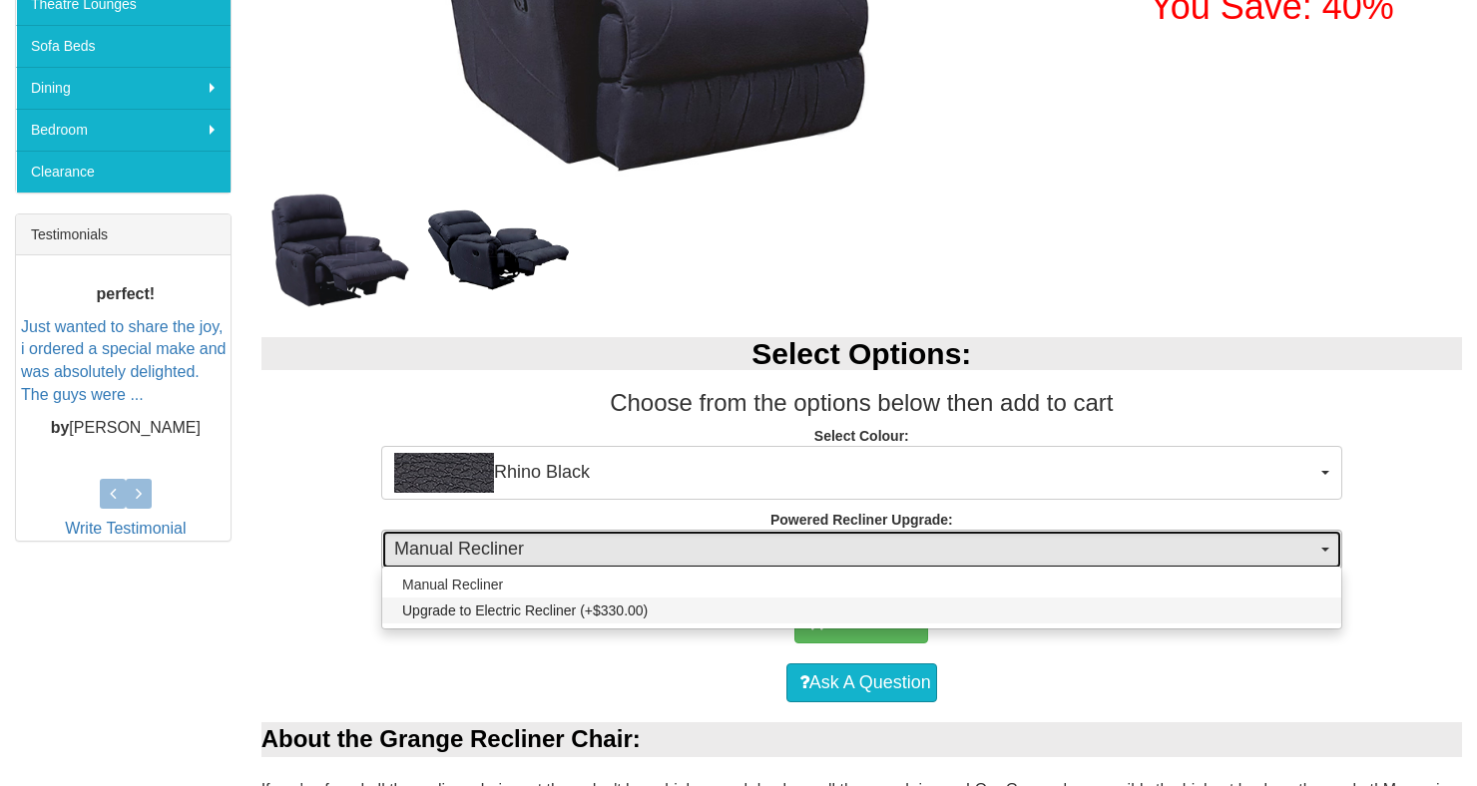
select select "578"
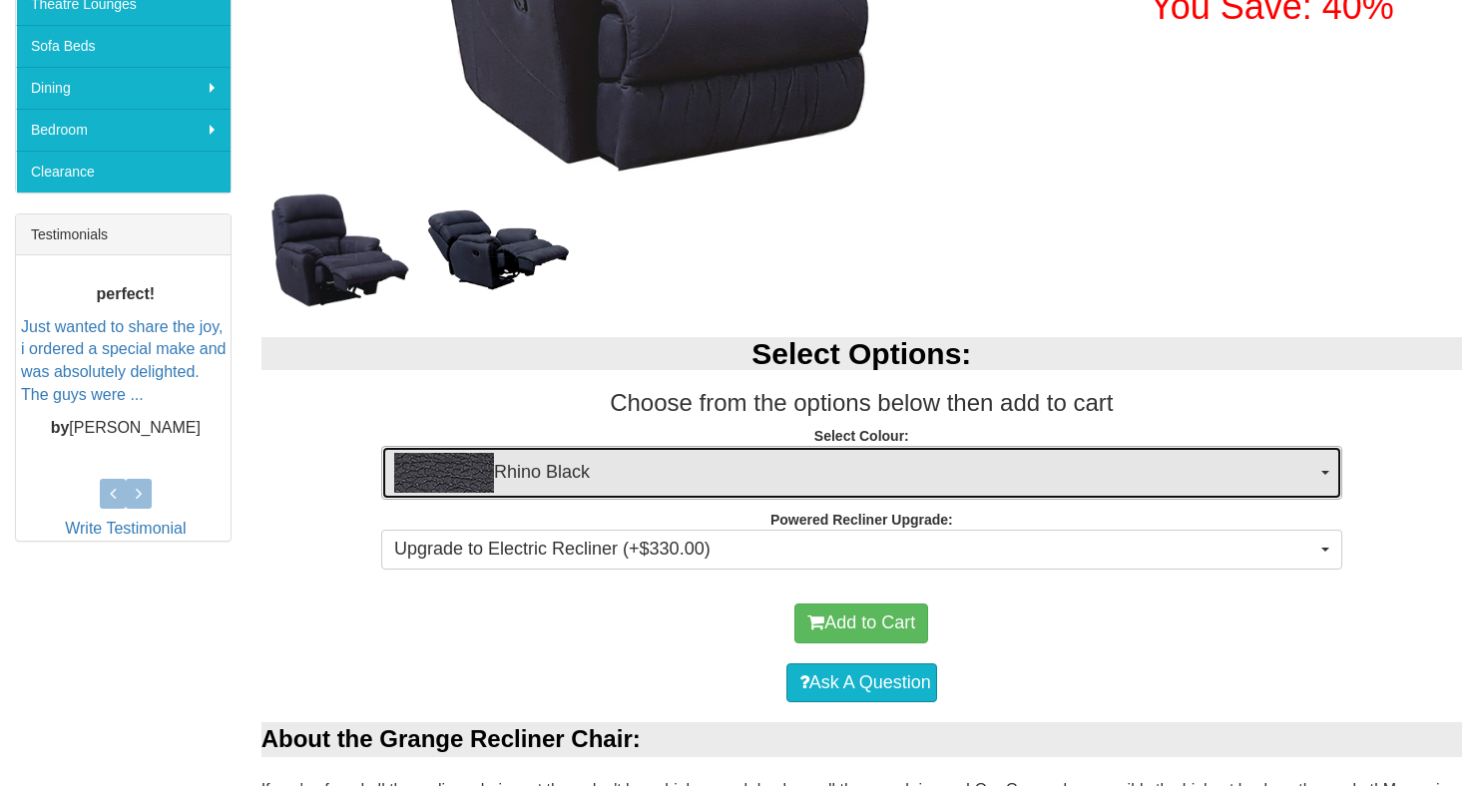
click at [1144, 476] on span "Rhino Black" at bounding box center [855, 473] width 922 height 40
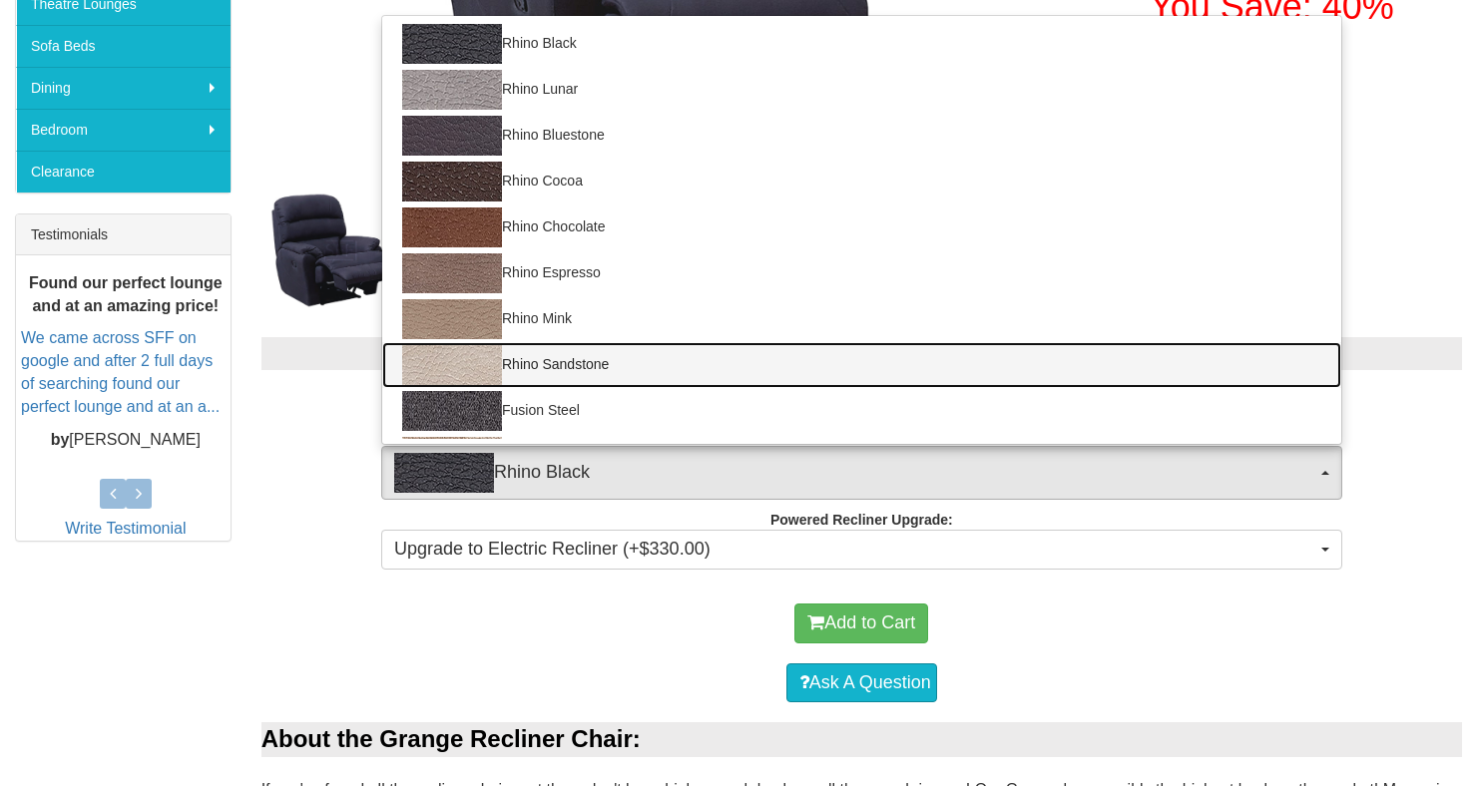
click at [590, 378] on link "Rhino Sandstone" at bounding box center [861, 365] width 959 height 46
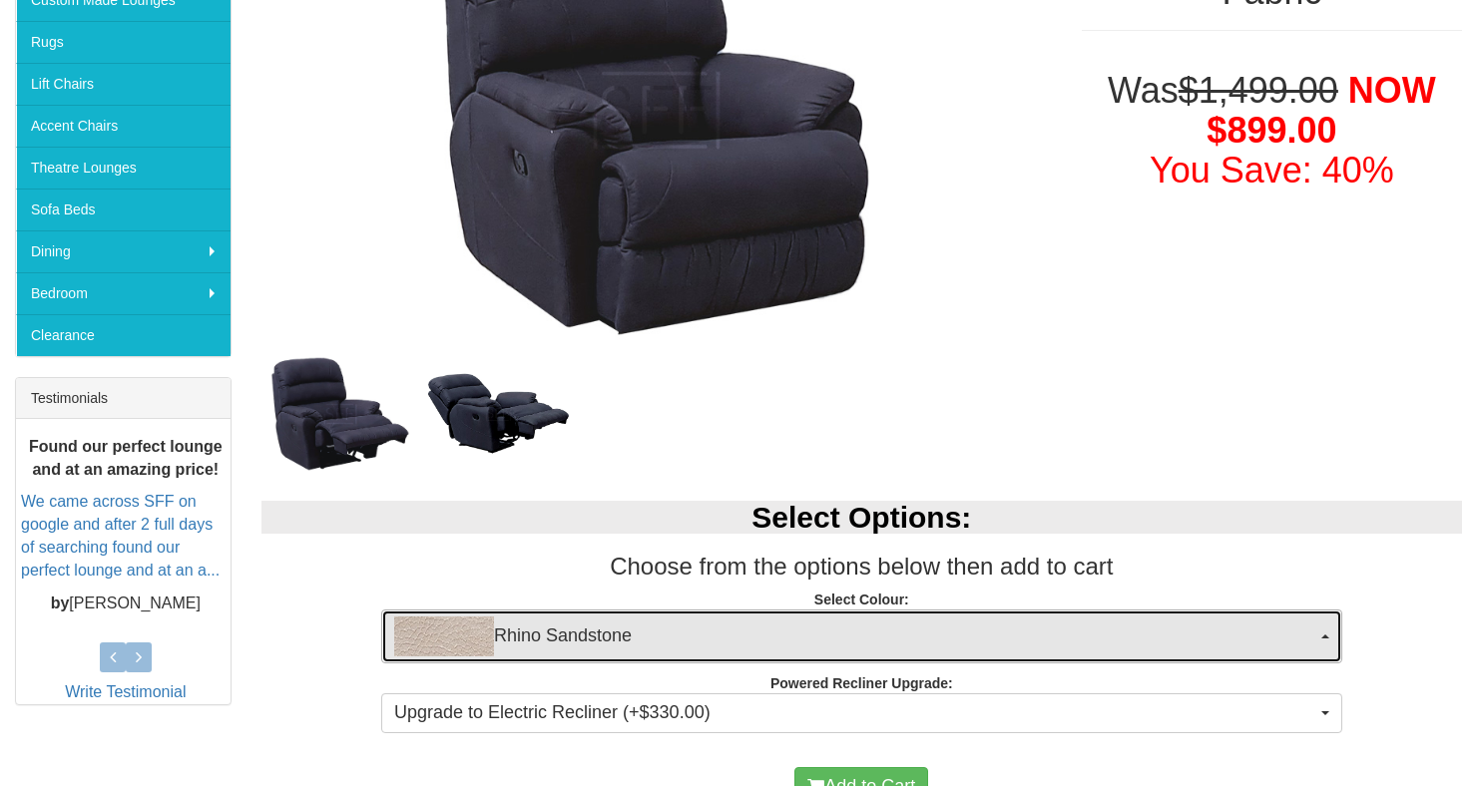
scroll to position [506, 0]
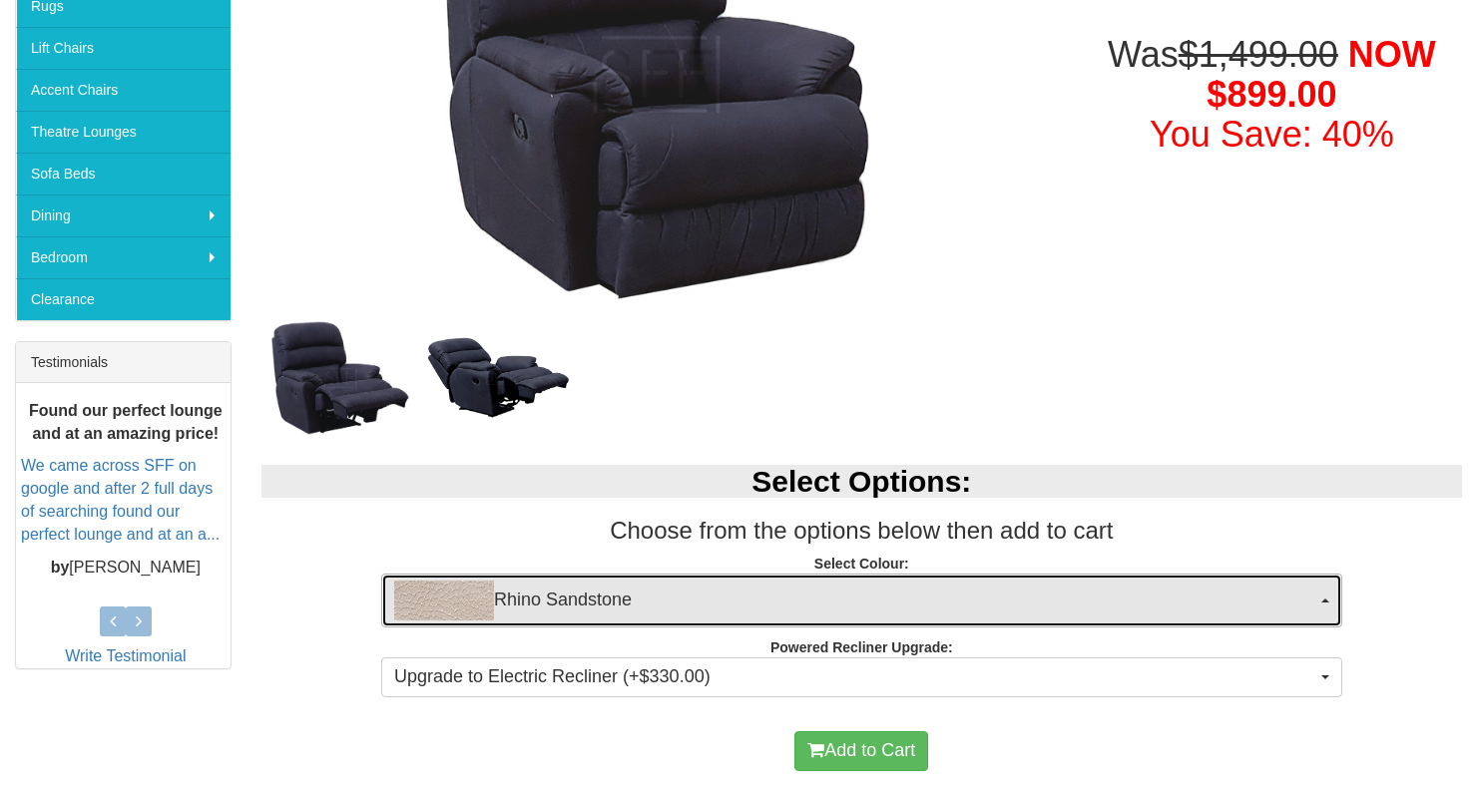
click at [808, 610] on span "Rhino Sandstone" at bounding box center [855, 601] width 922 height 40
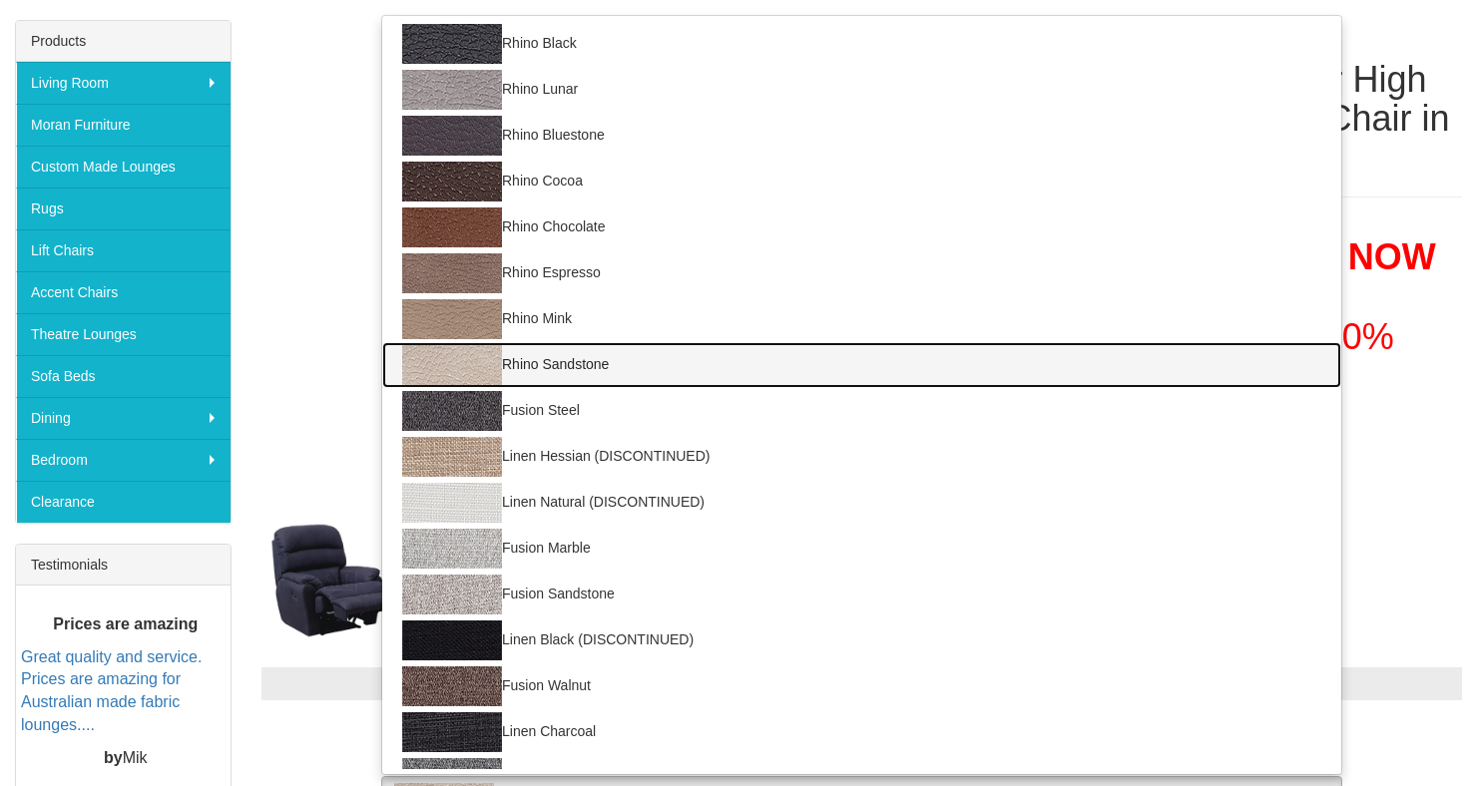
scroll to position [32, 0]
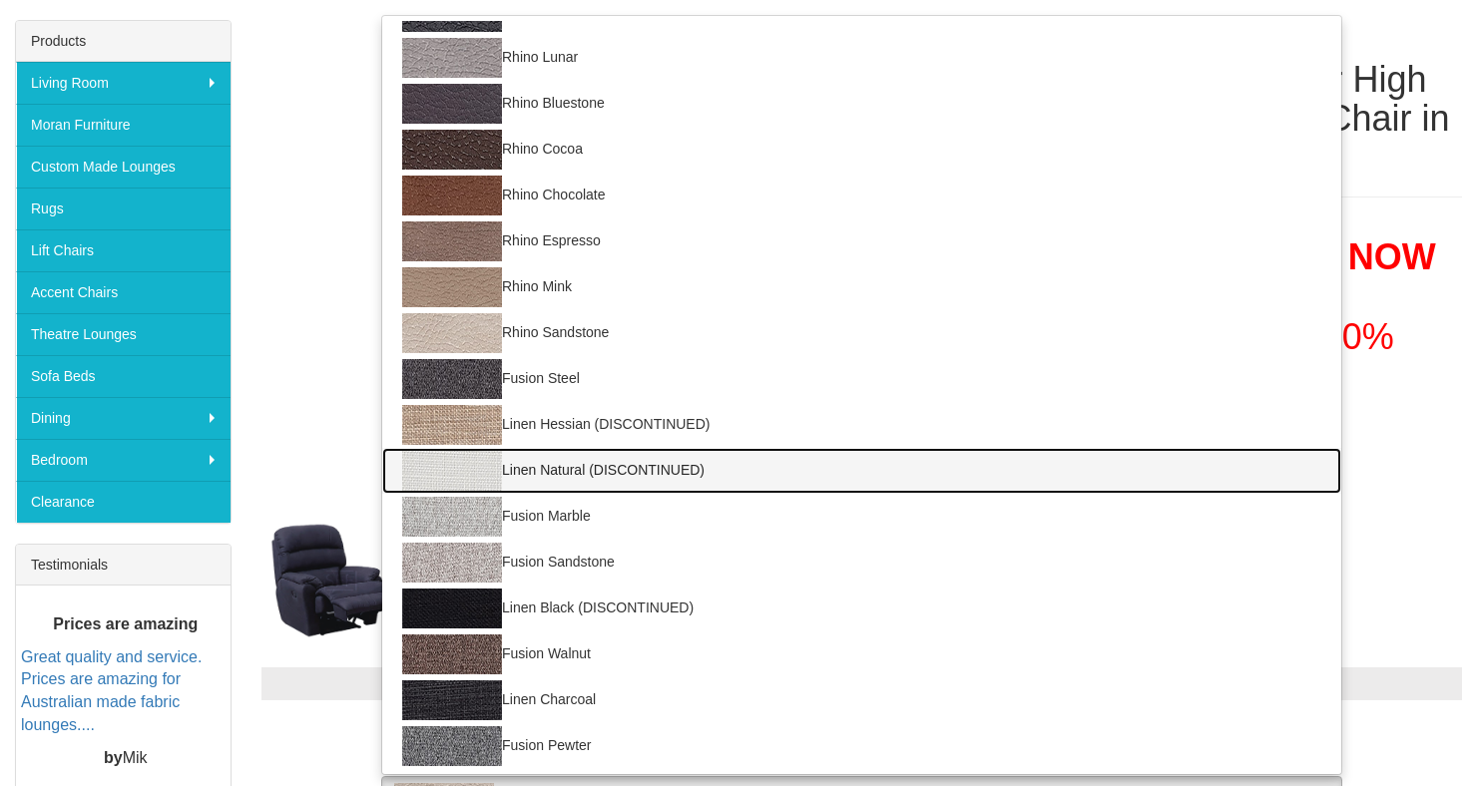
click at [595, 476] on link "Linen Natural (DISCONTINUED)" at bounding box center [861, 471] width 959 height 46
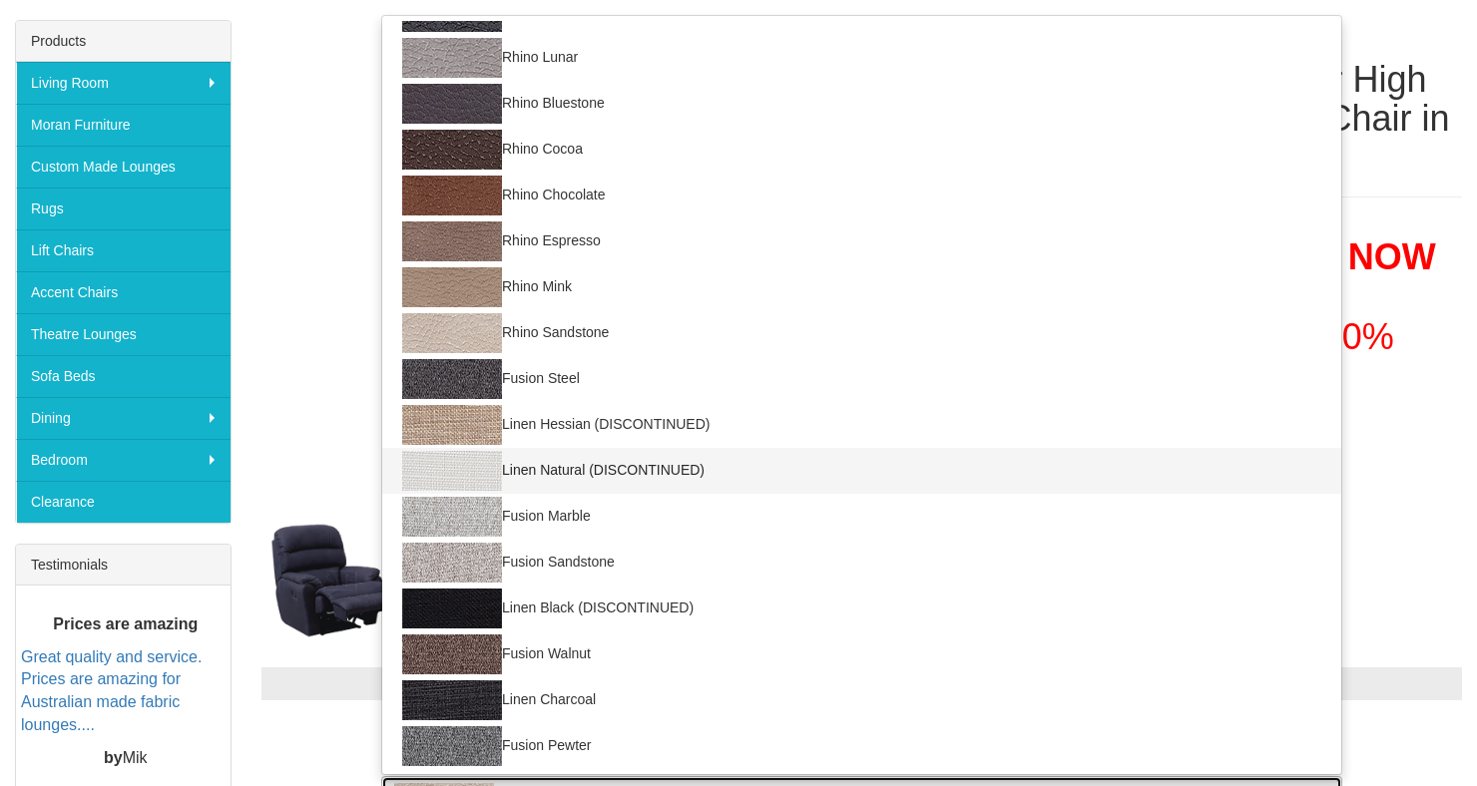
select select "1405"
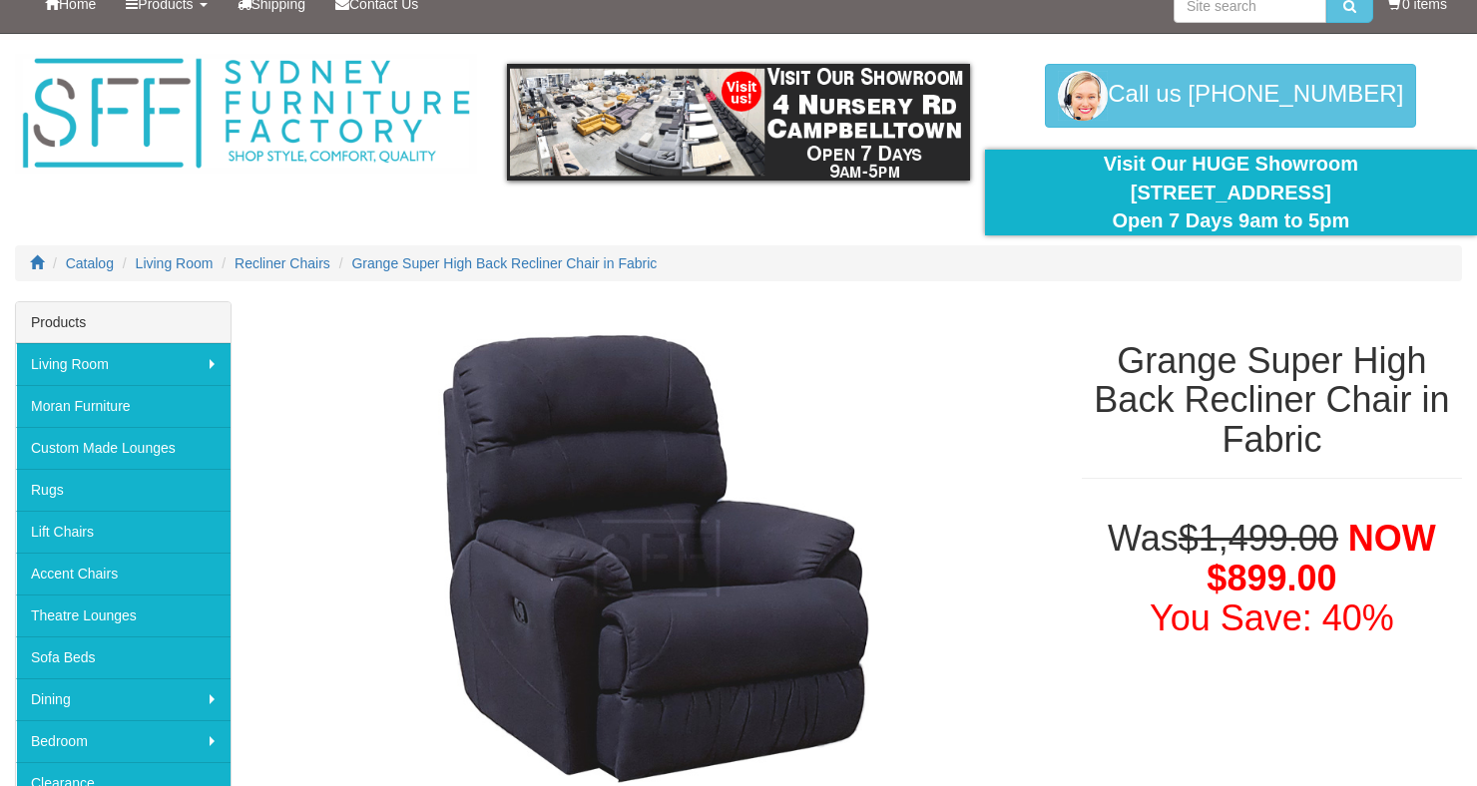
scroll to position [0, 0]
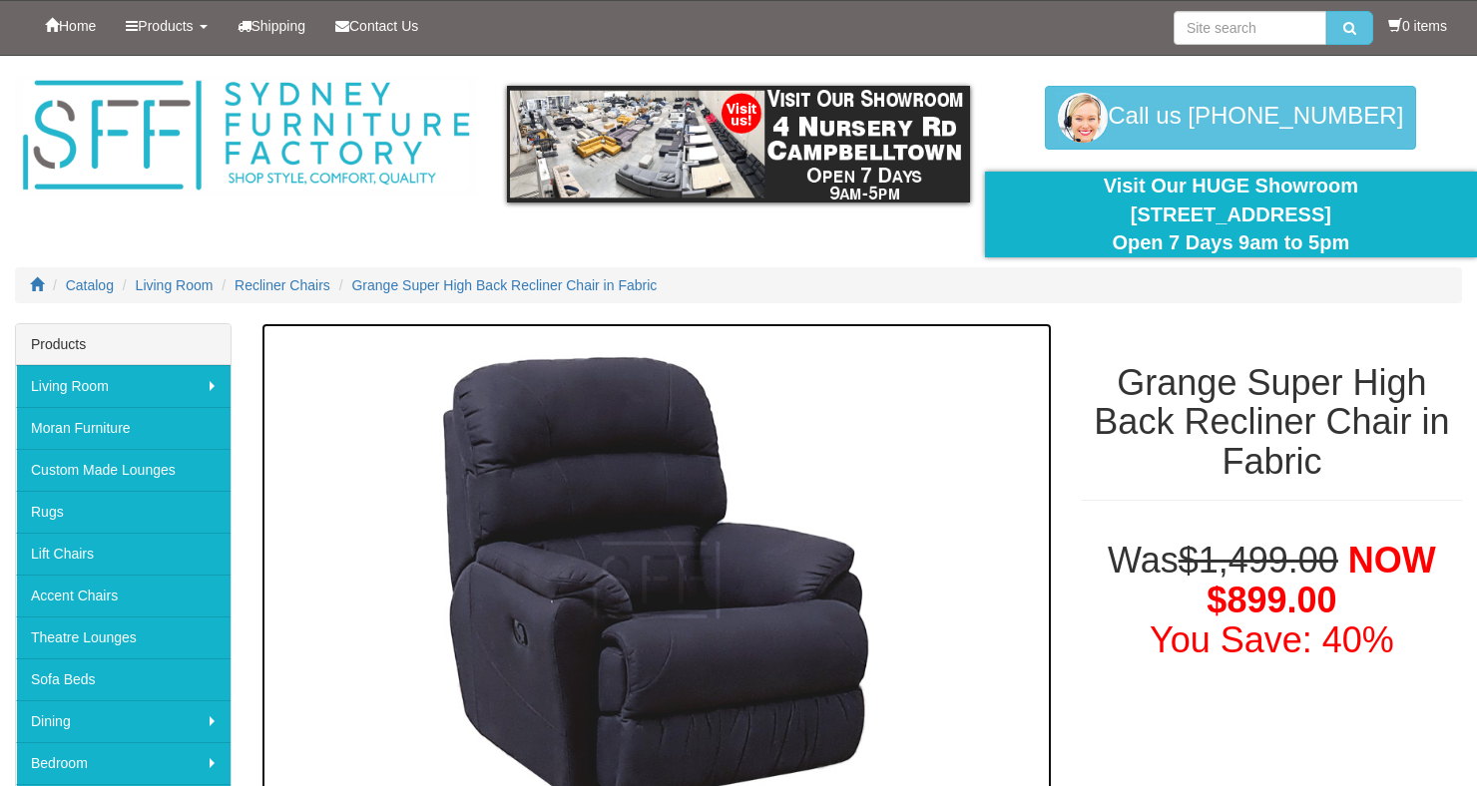
click at [718, 659] on img at bounding box center [656, 580] width 790 height 514
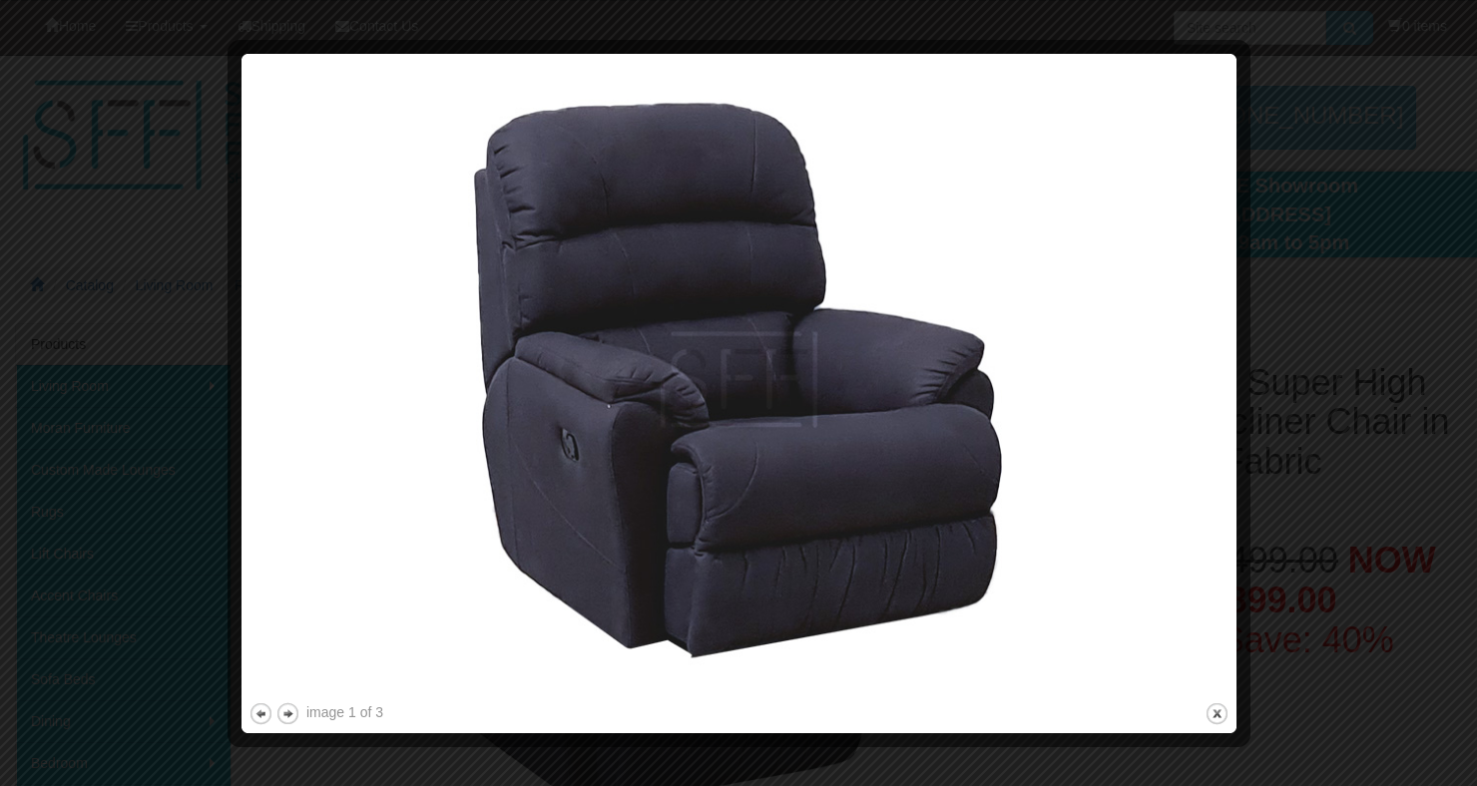
click at [1331, 546] on div at bounding box center [738, 393] width 1477 height 786
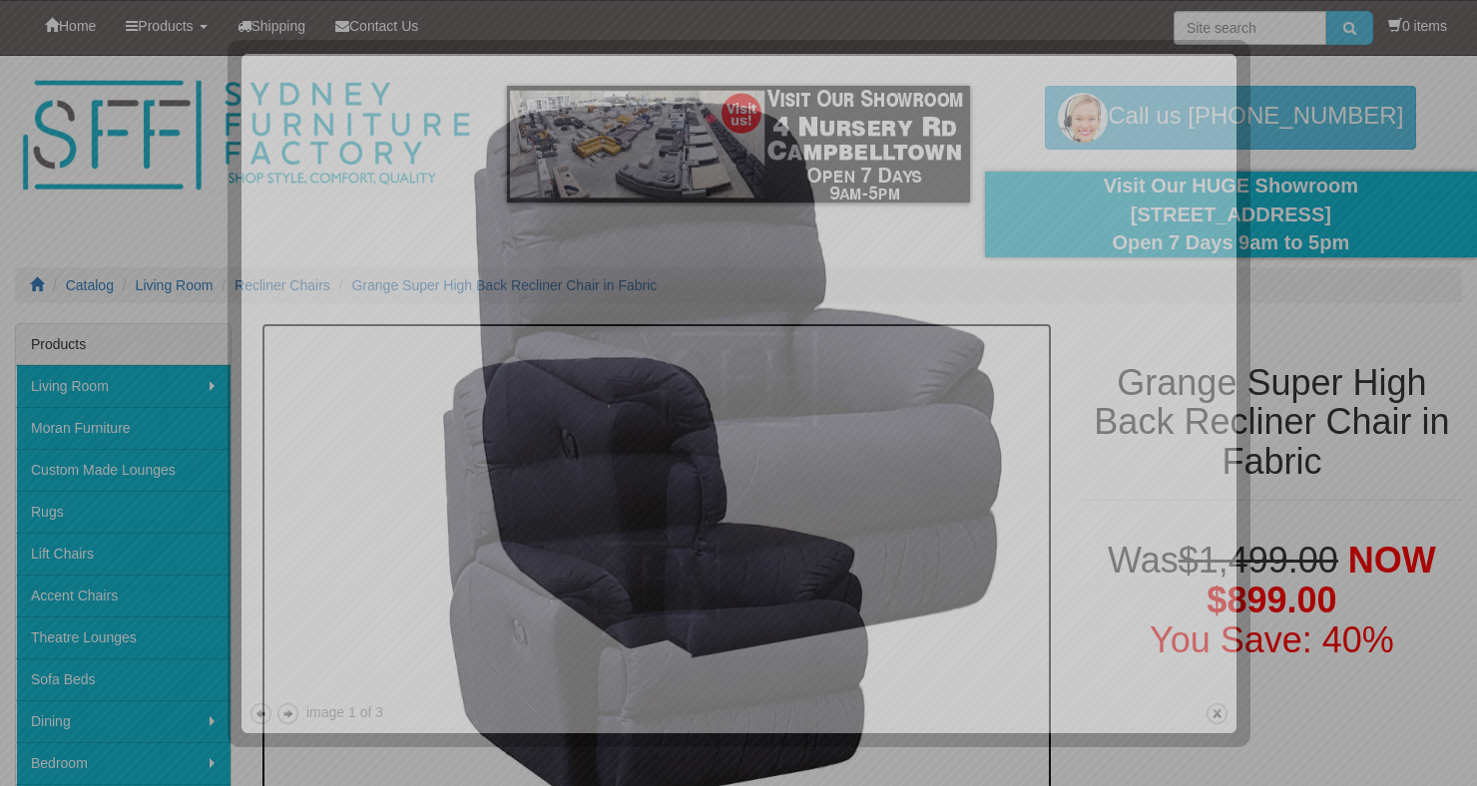
scroll to position [50, 0]
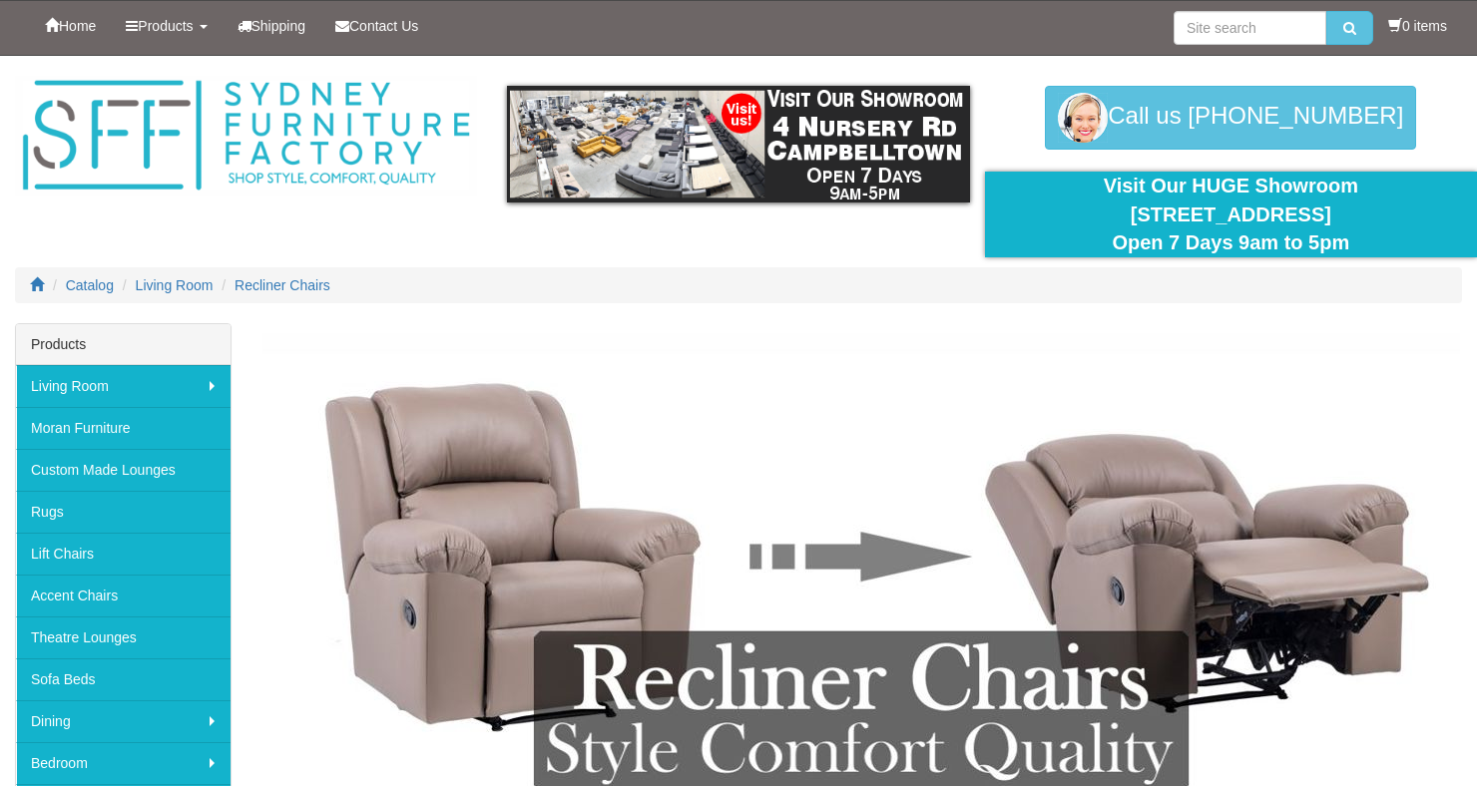
scroll to position [1194, 0]
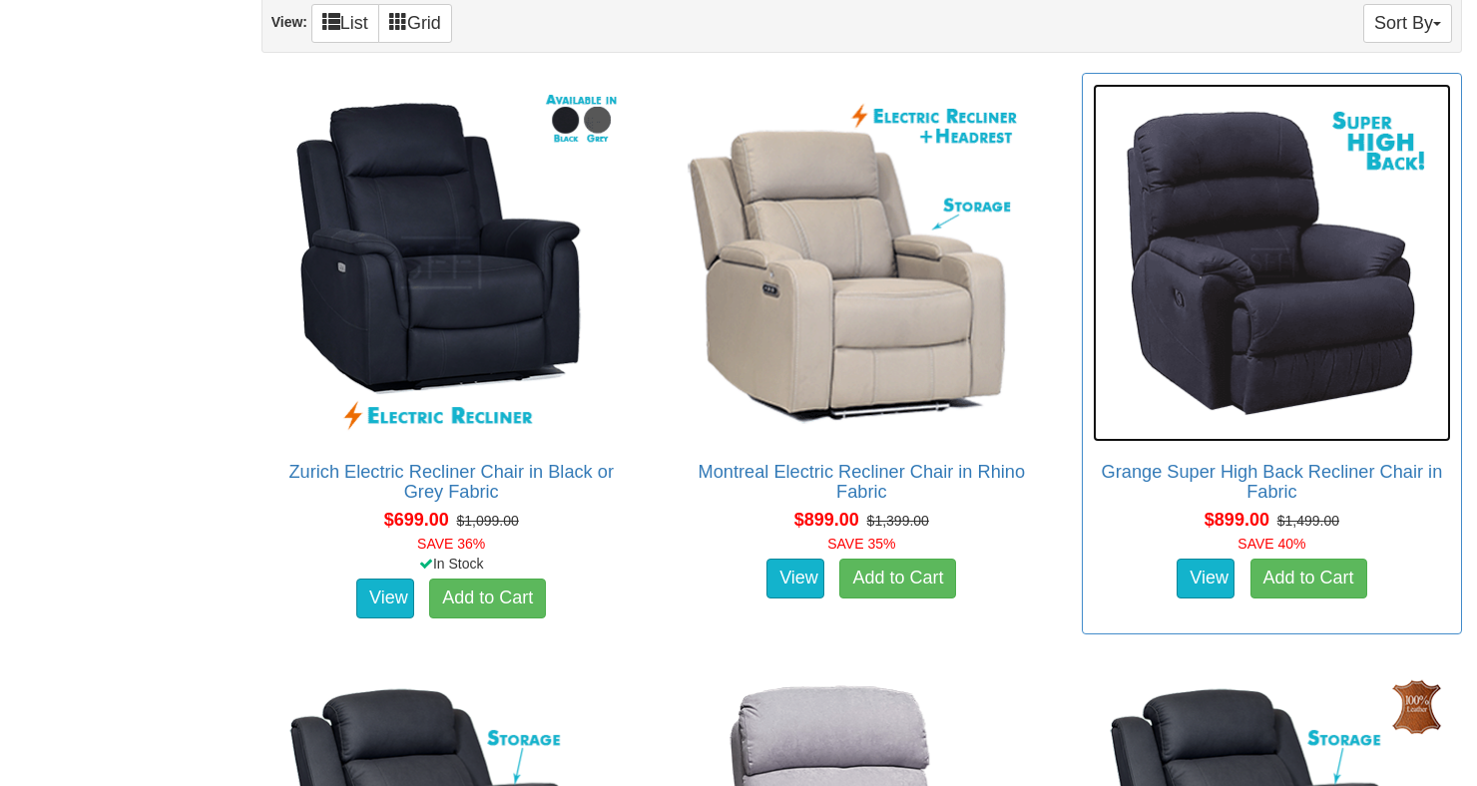
click at [1303, 341] on img at bounding box center [1271, 263] width 358 height 358
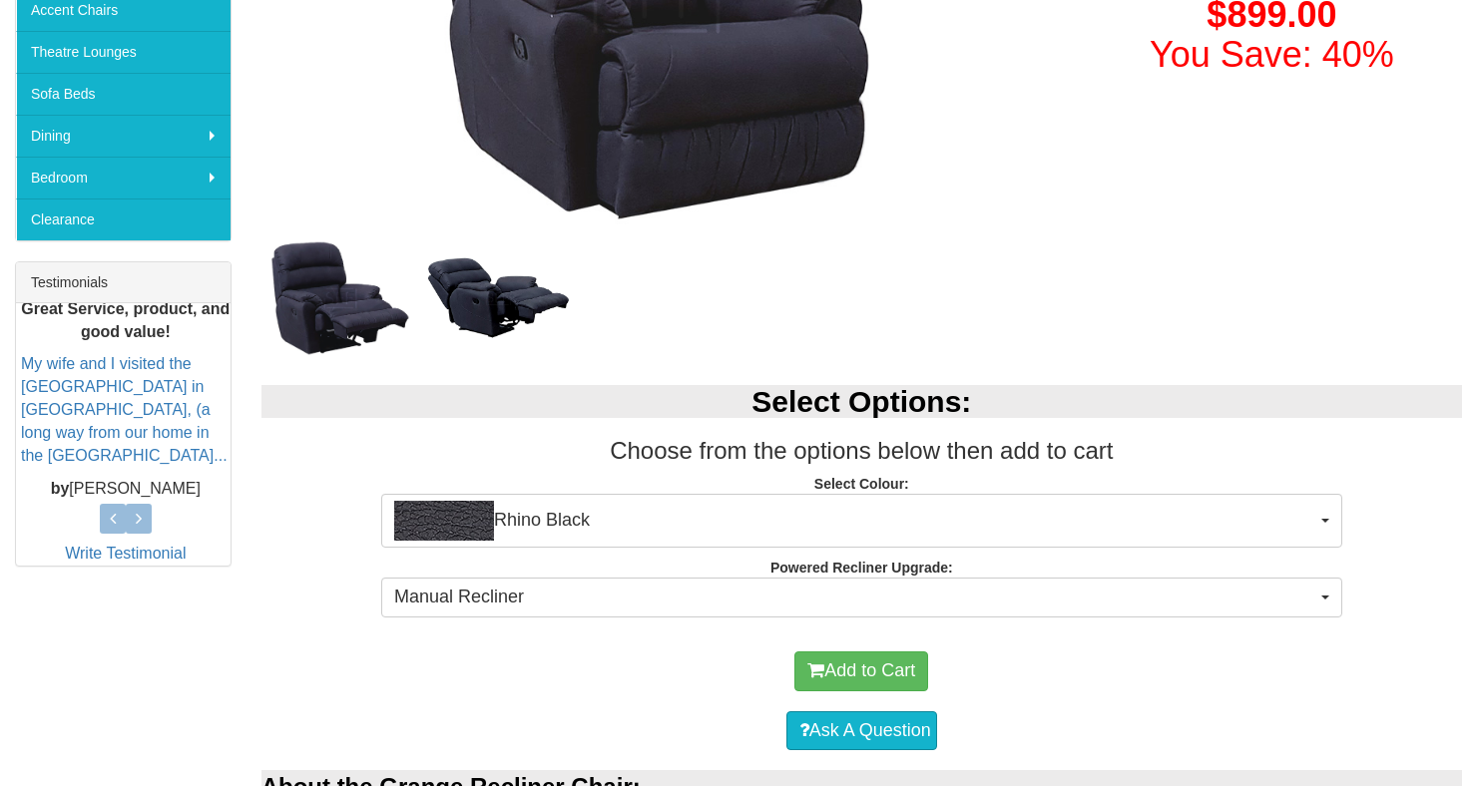
scroll to position [589, 0]
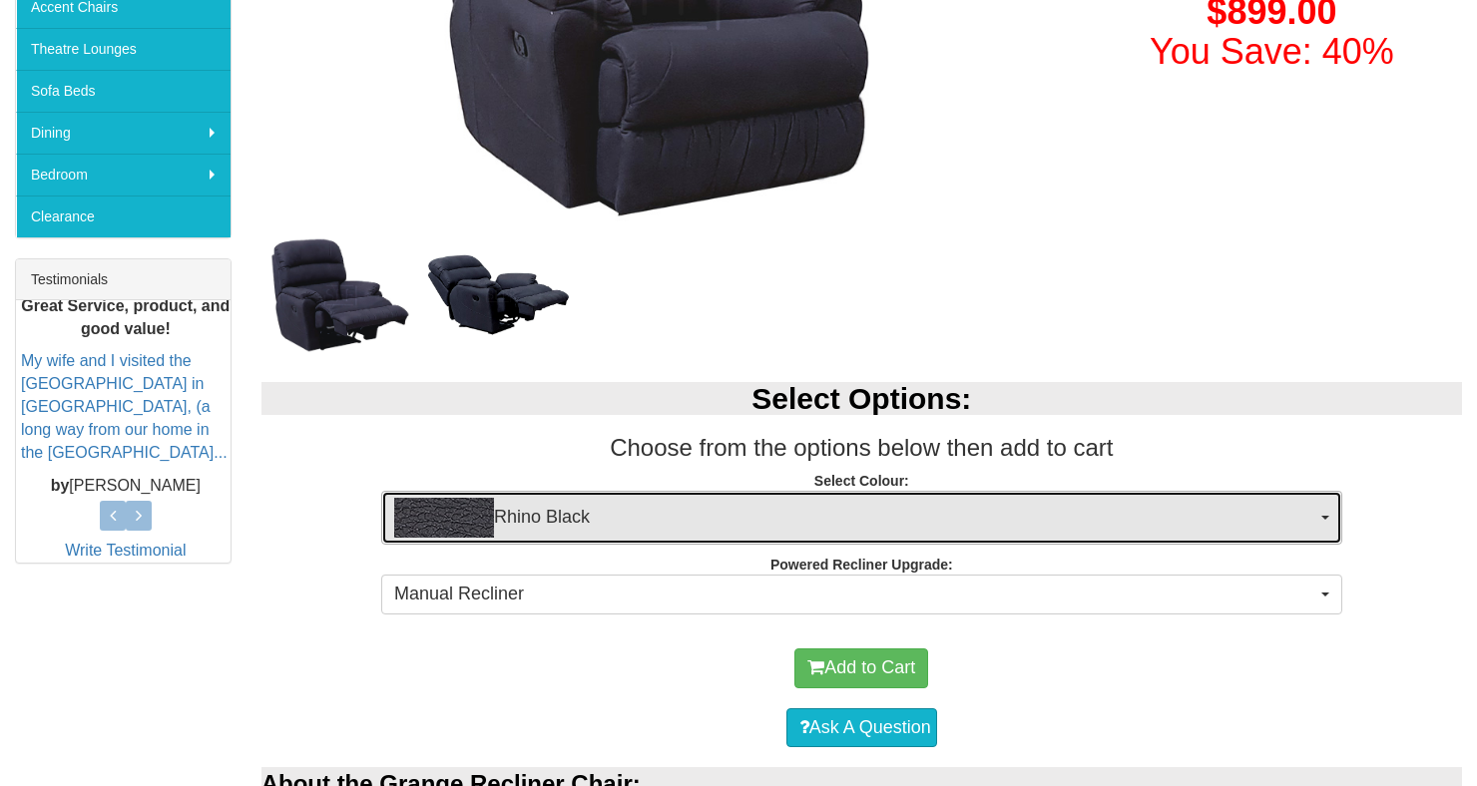
click at [976, 516] on span "Rhino Black" at bounding box center [855, 518] width 922 height 40
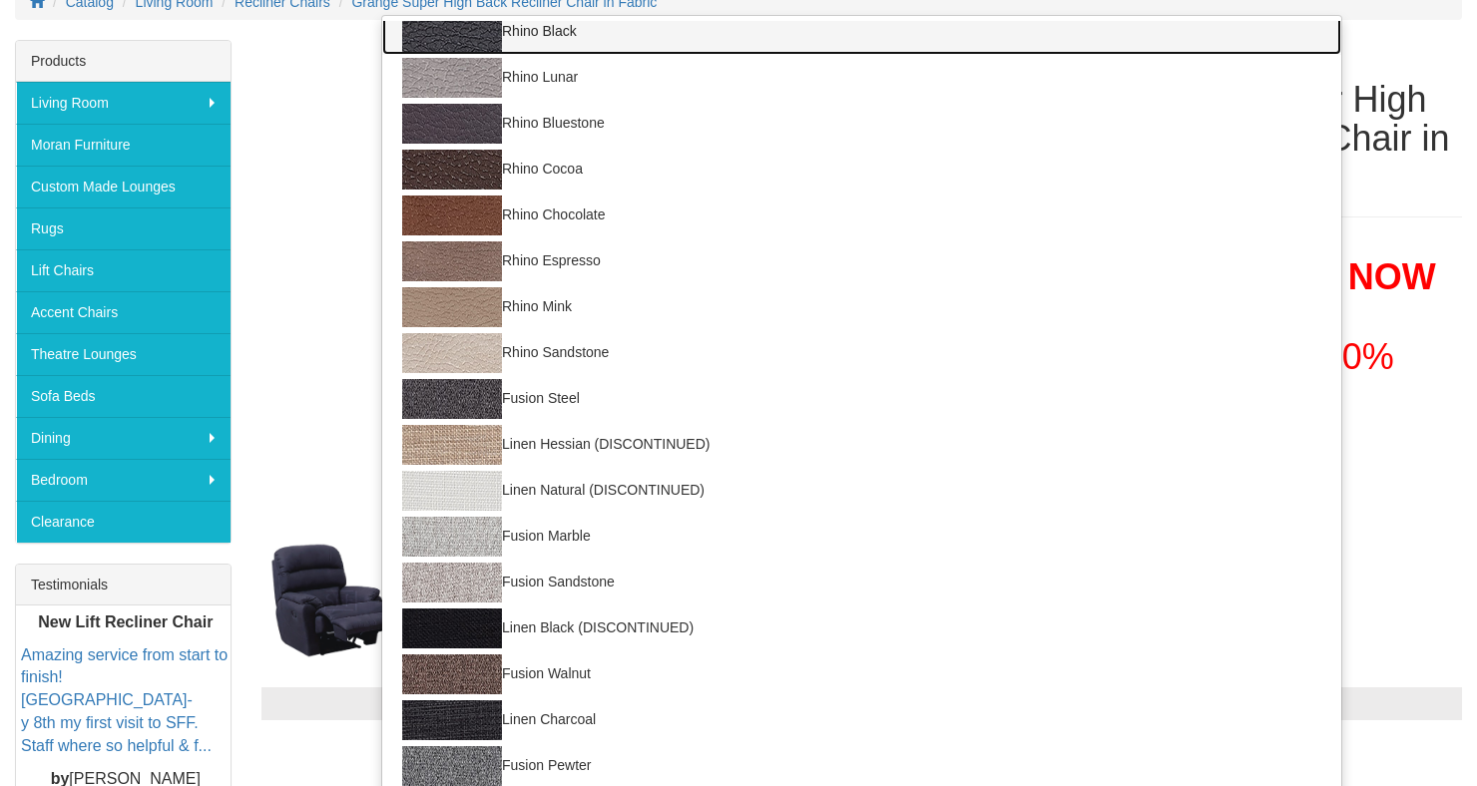
scroll to position [12, 0]
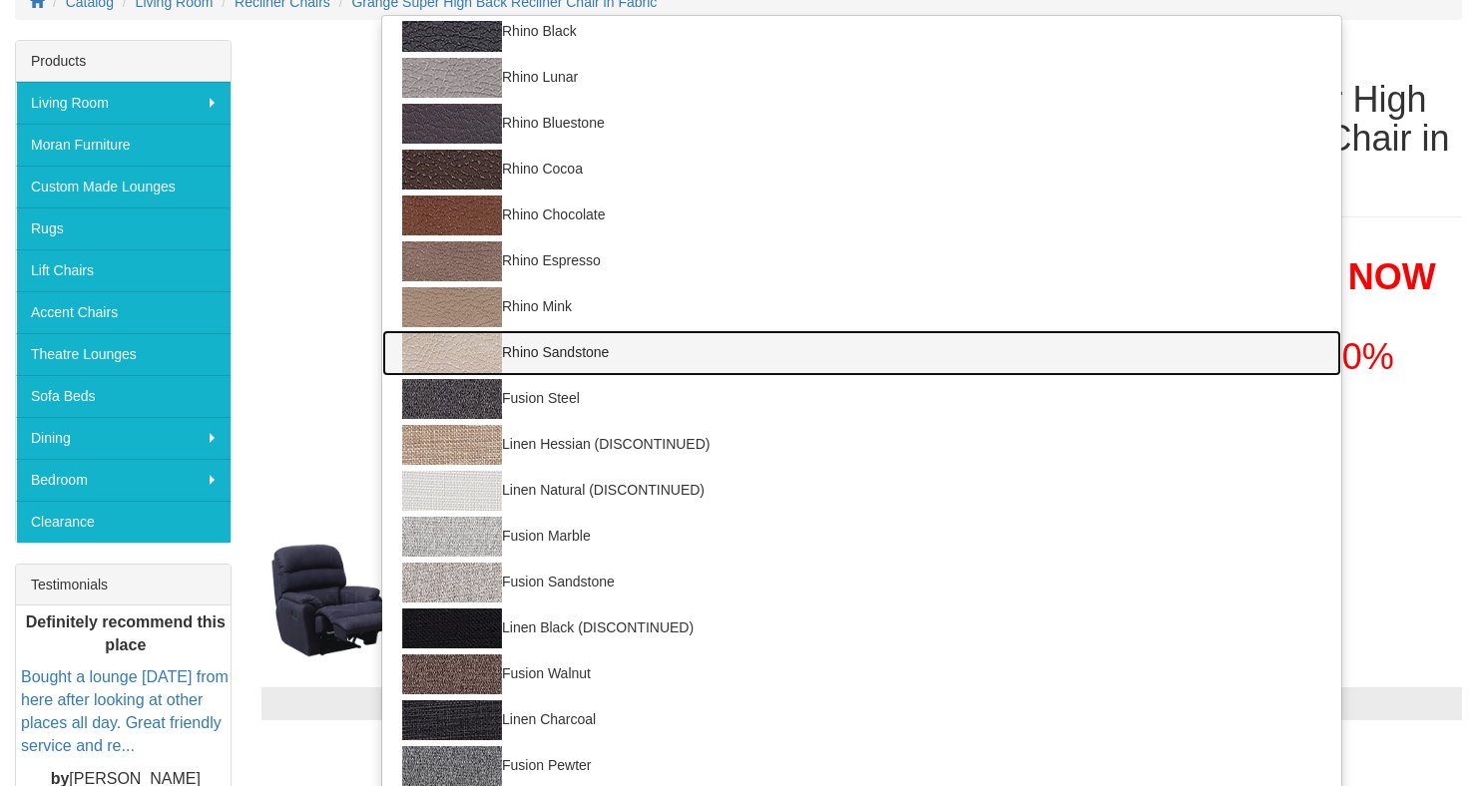
click at [601, 359] on link "Rhino Sandstone" at bounding box center [861, 353] width 959 height 46
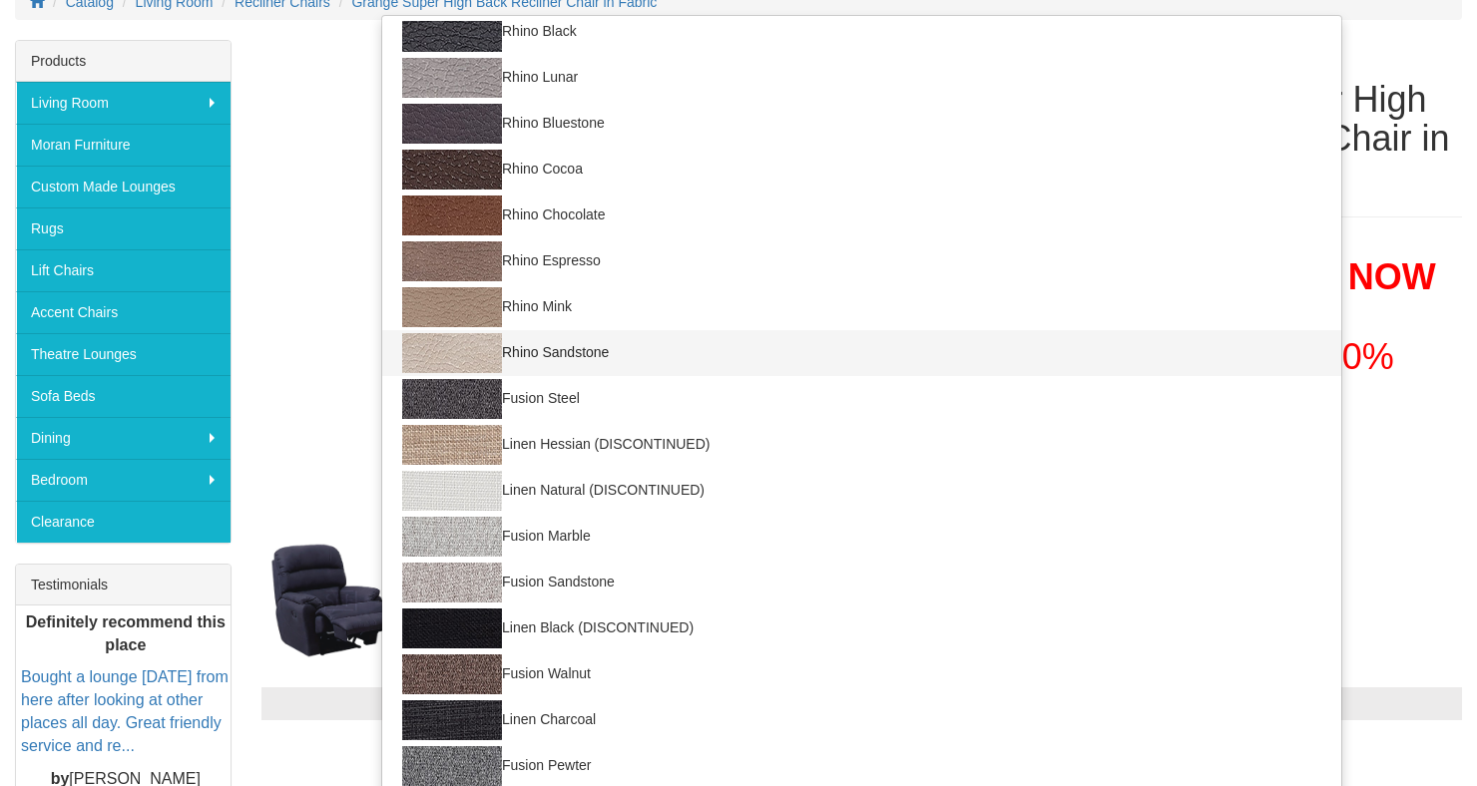
select select "1557"
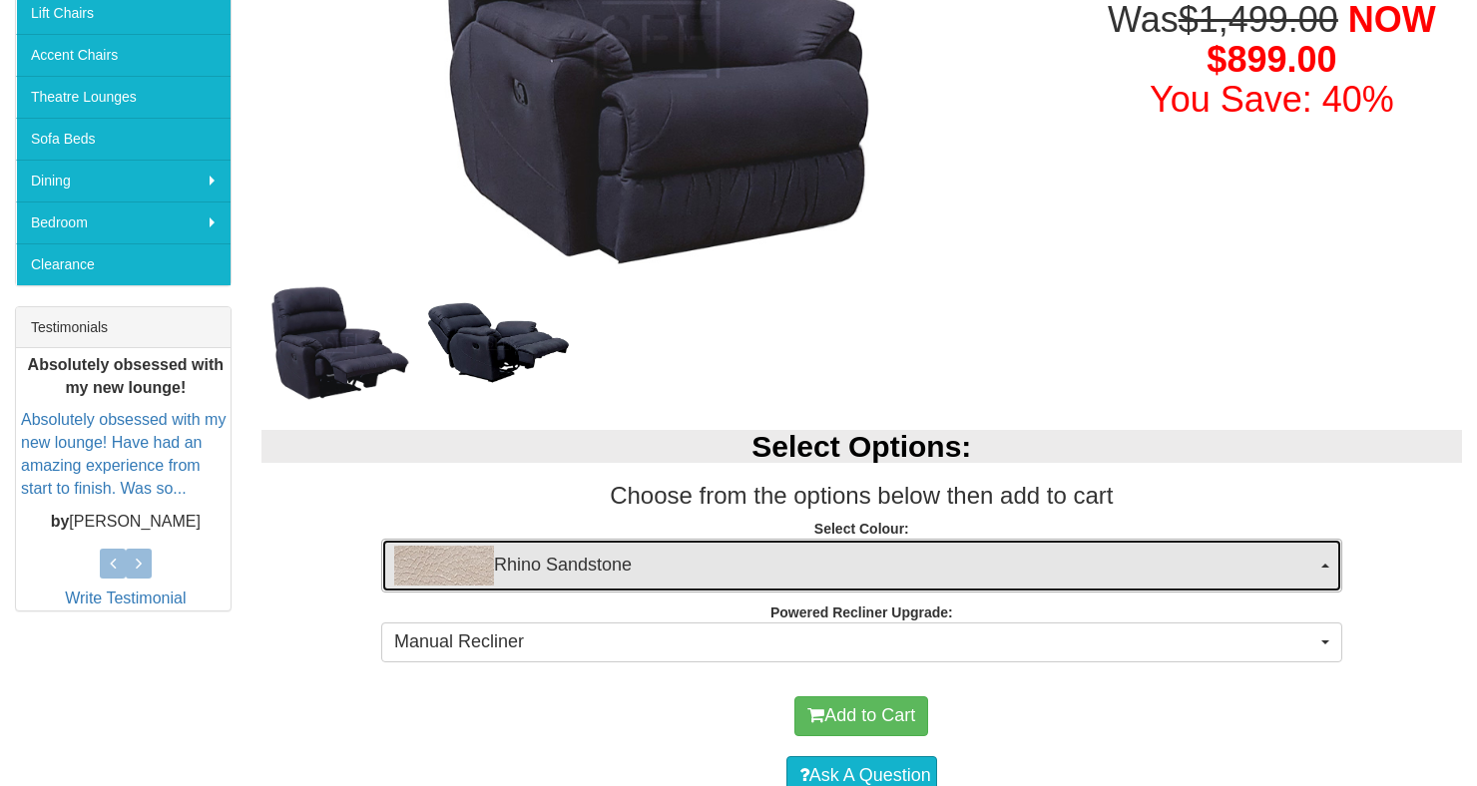
scroll to position [540, 0]
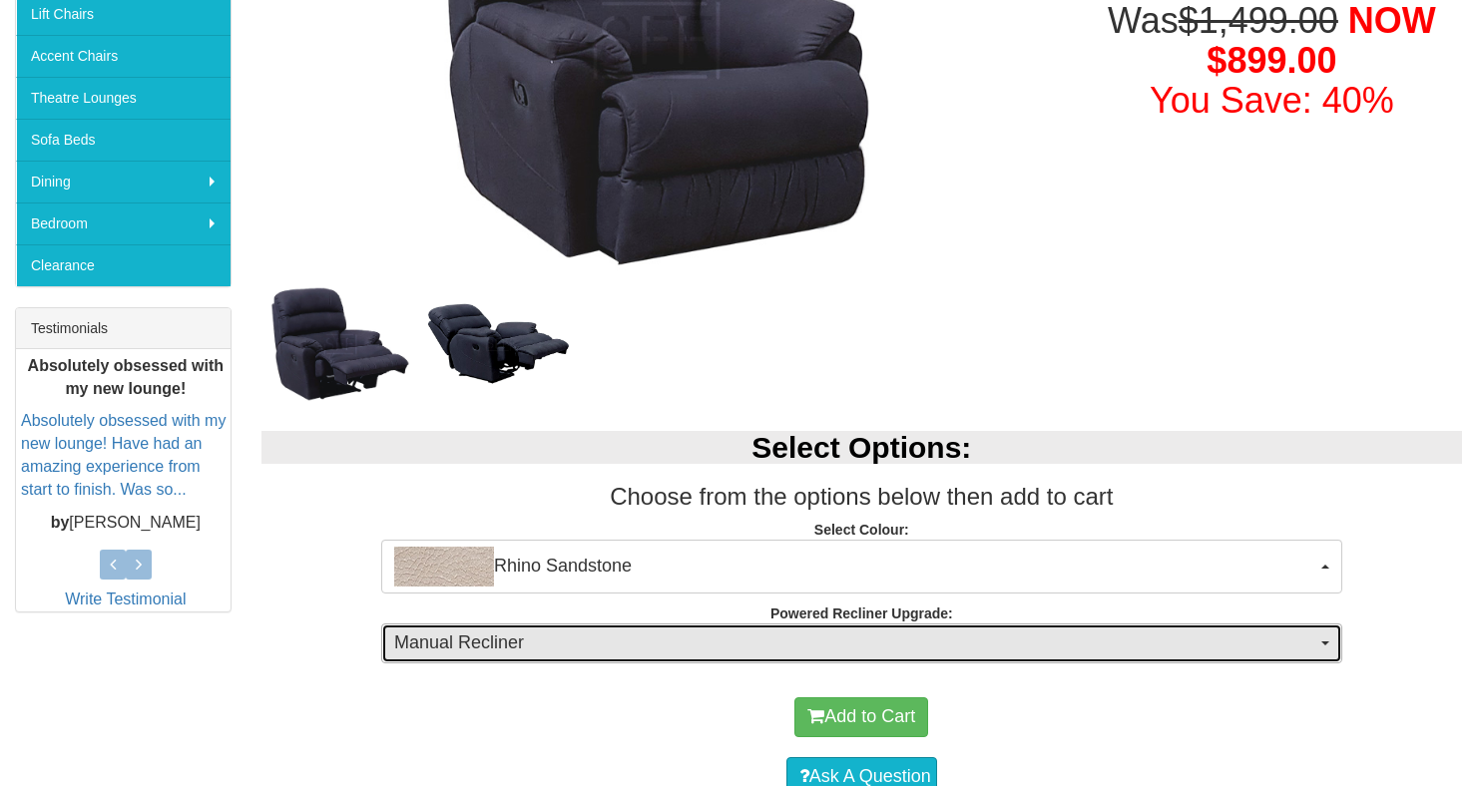
click at [748, 640] on span "Manual Recliner" at bounding box center [855, 644] width 922 height 26
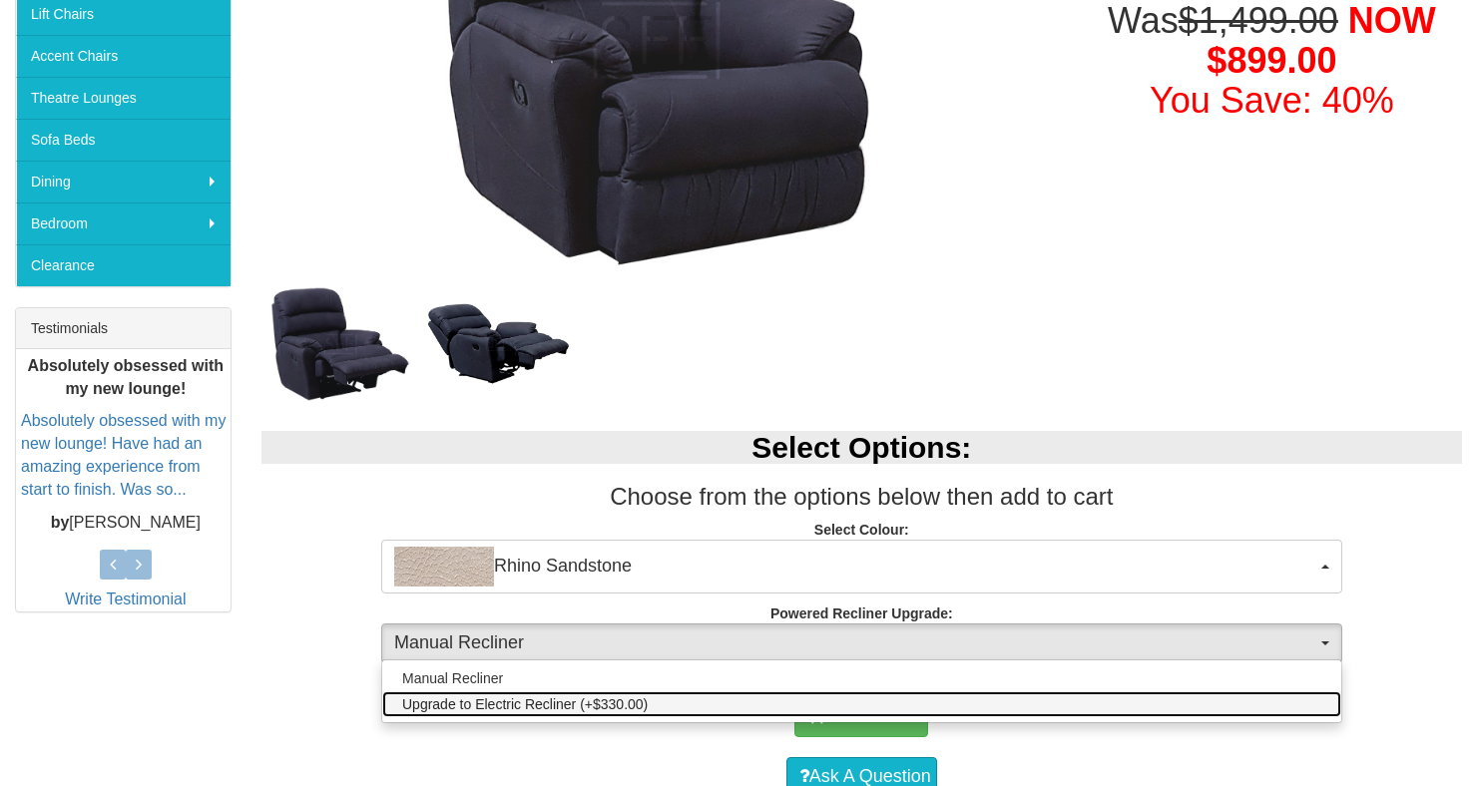
click at [708, 702] on link "Upgrade to Electric Recliner (+$330.00)" at bounding box center [861, 704] width 959 height 26
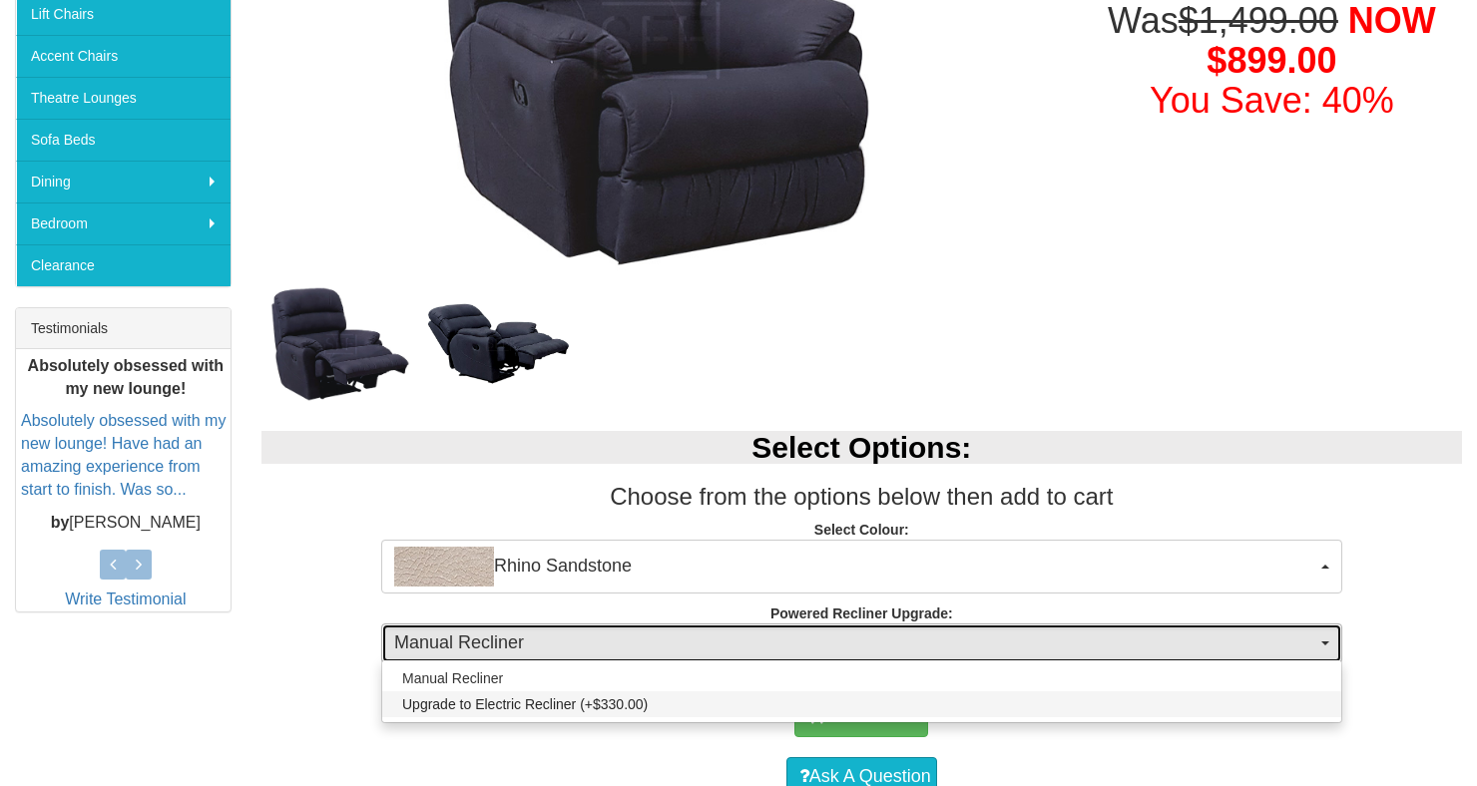
select select "578"
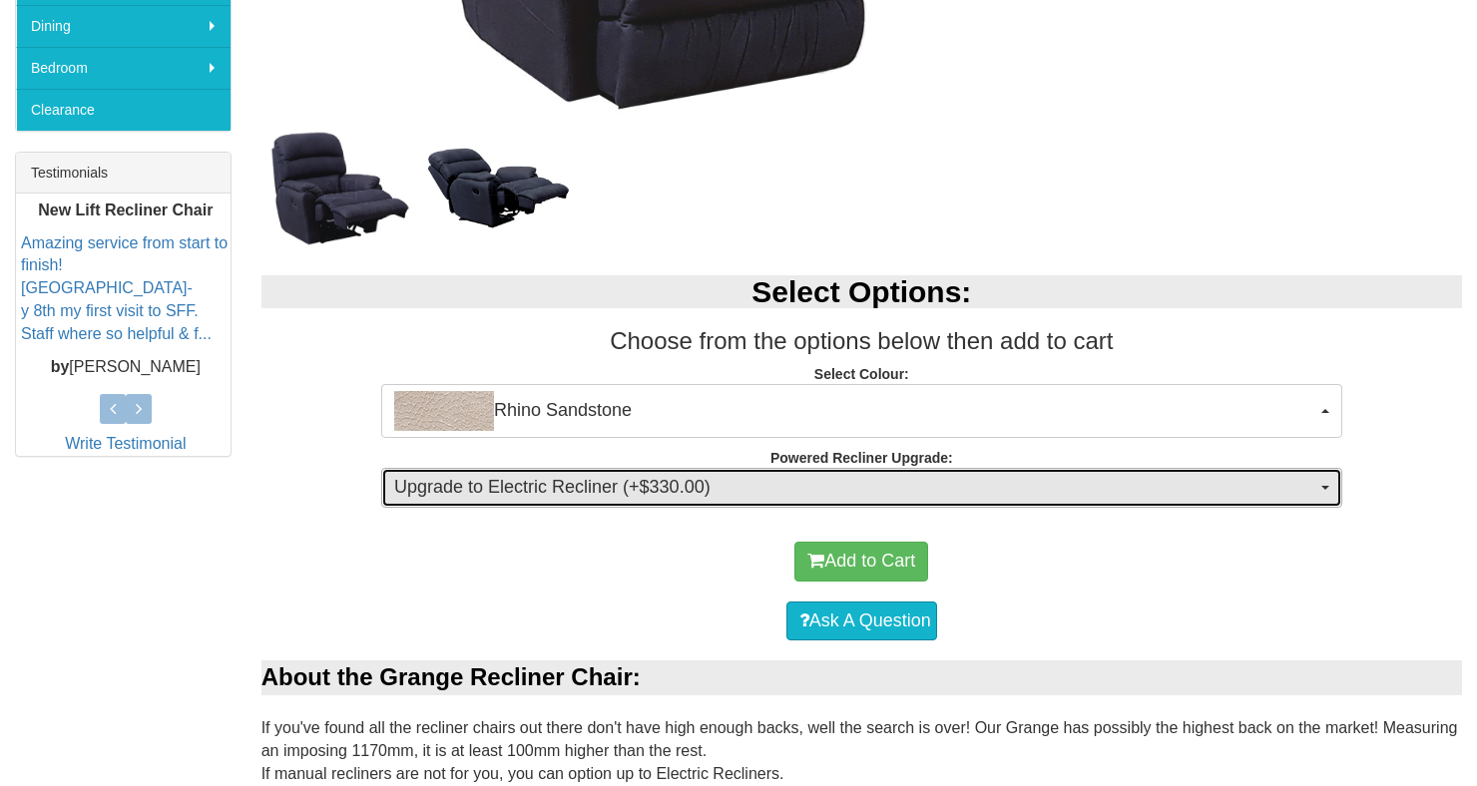
scroll to position [696, 0]
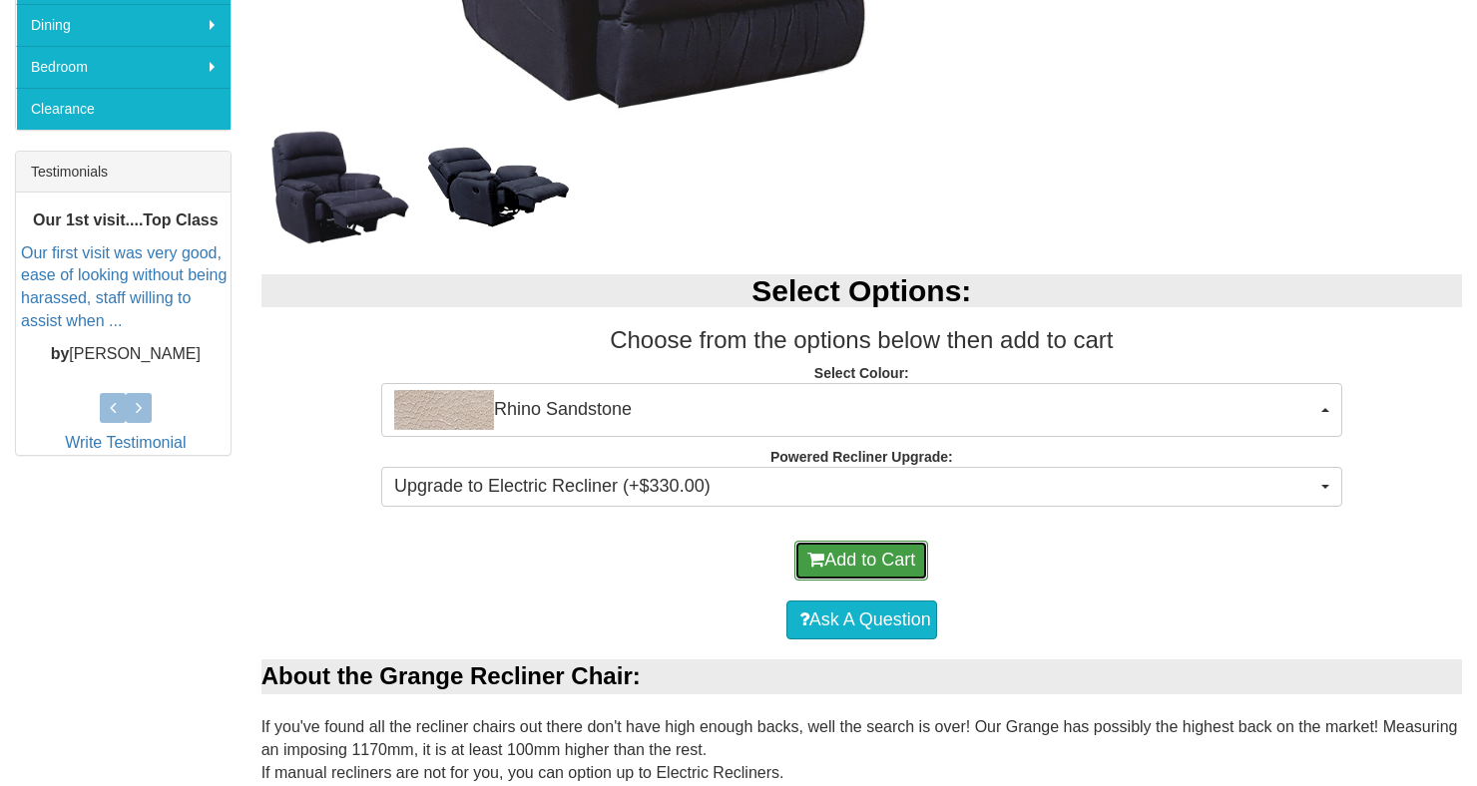
click at [861, 556] on button "Add to Cart" at bounding box center [861, 561] width 134 height 40
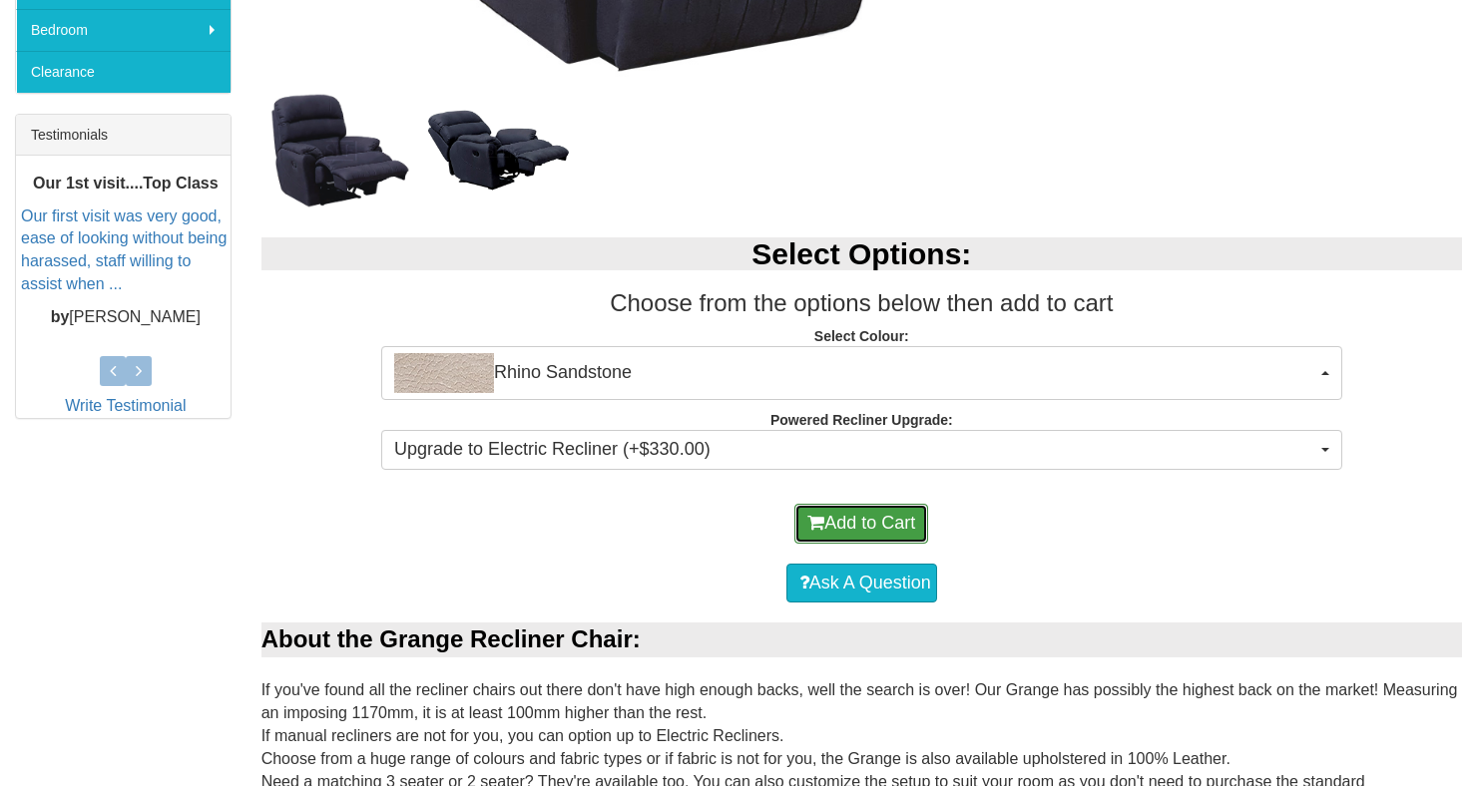
scroll to position [760, 0]
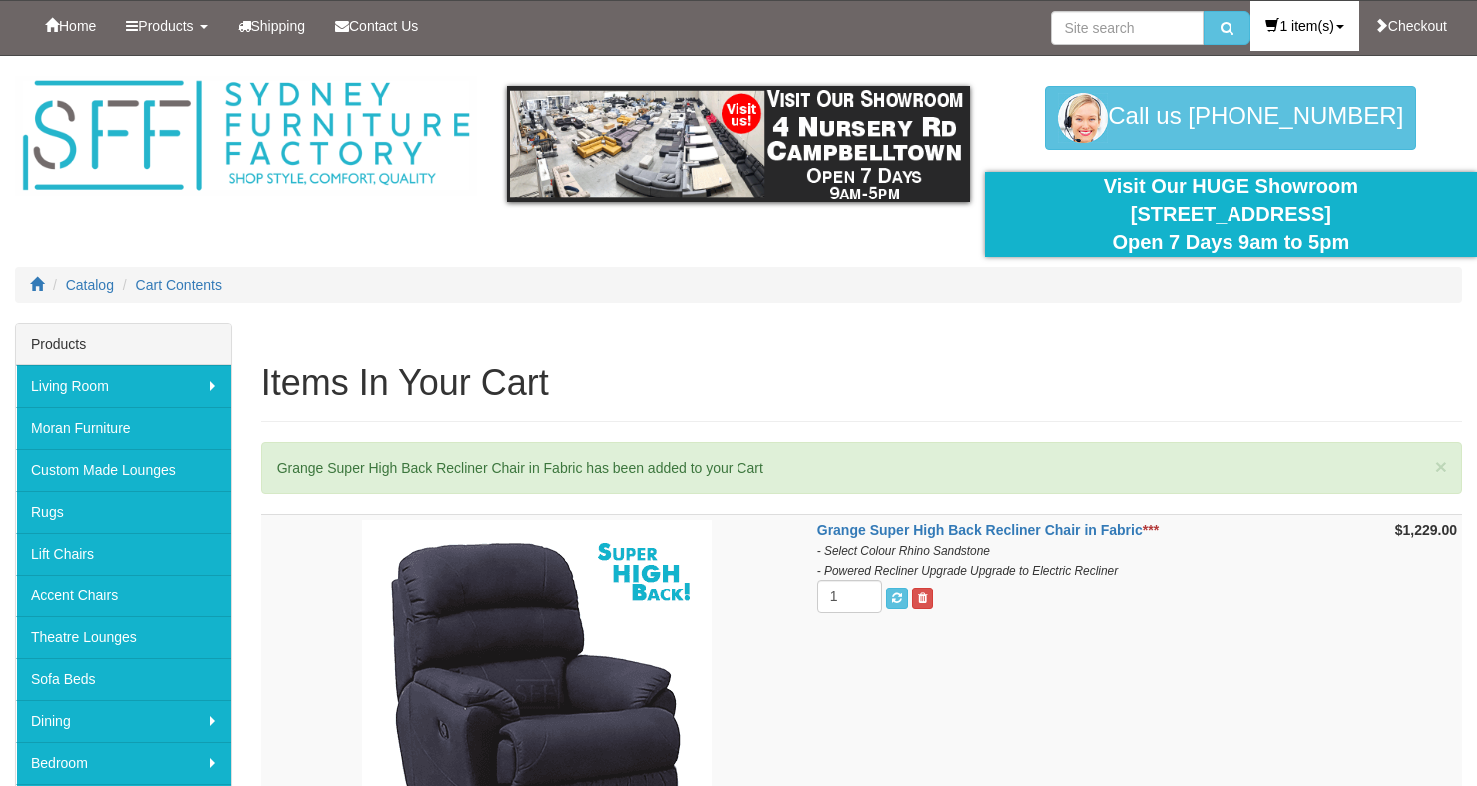
click at [1329, 23] on link "1 item(s)" at bounding box center [1304, 26] width 108 height 50
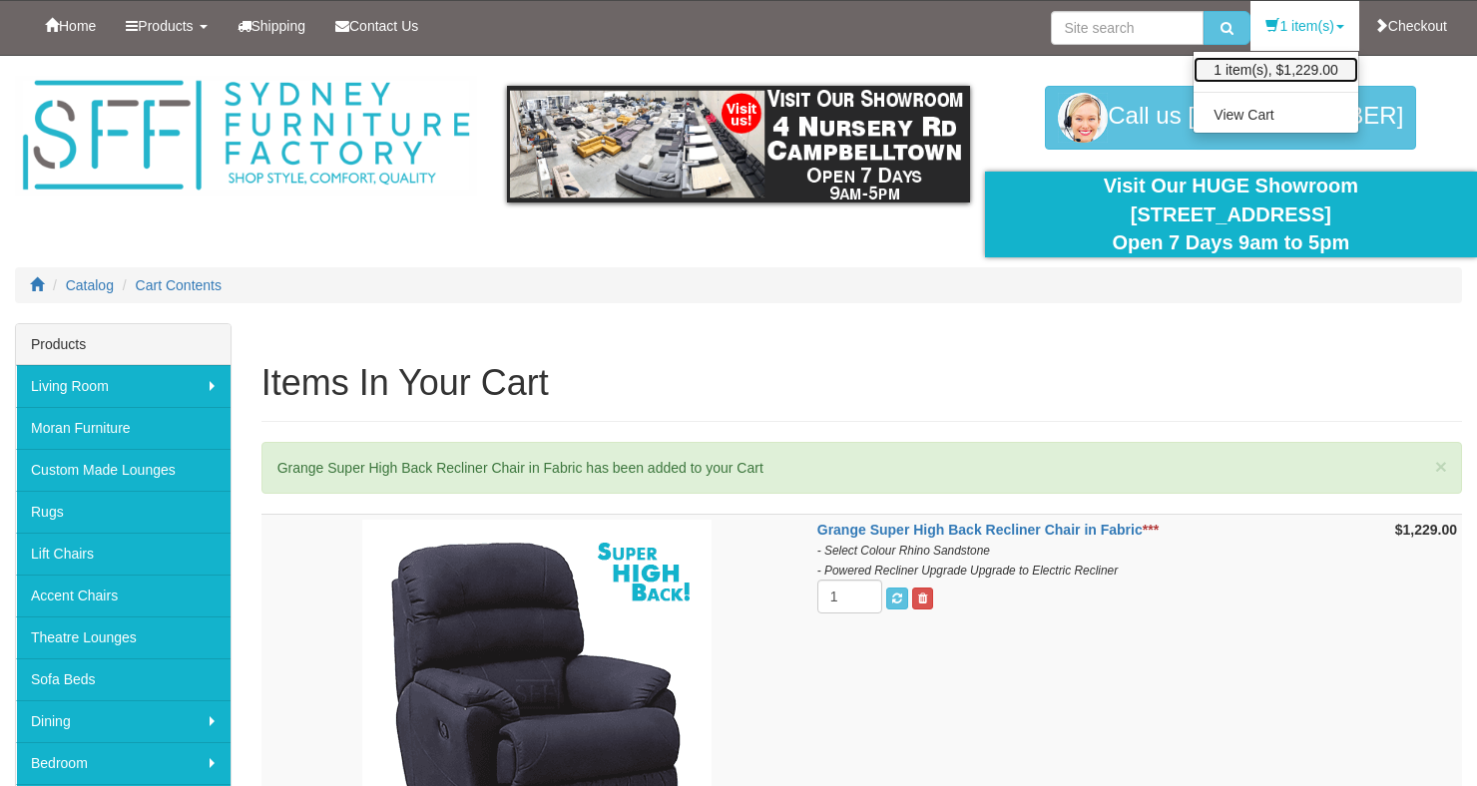
click at [1304, 69] on link "1 item(s), $1,229.00" at bounding box center [1275, 70] width 165 height 26
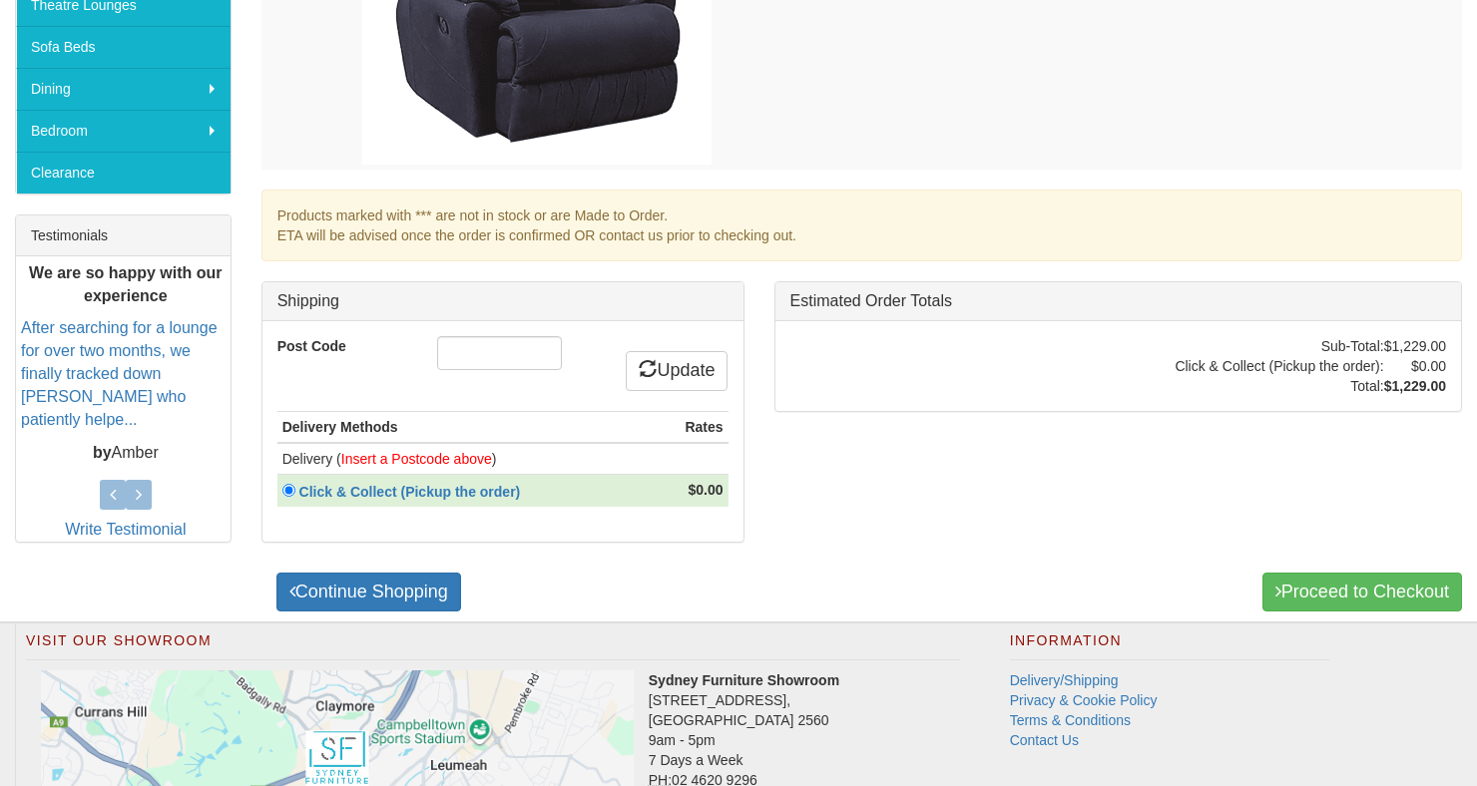
scroll to position [636, 0]
